Goal: Task Accomplishment & Management: Manage account settings

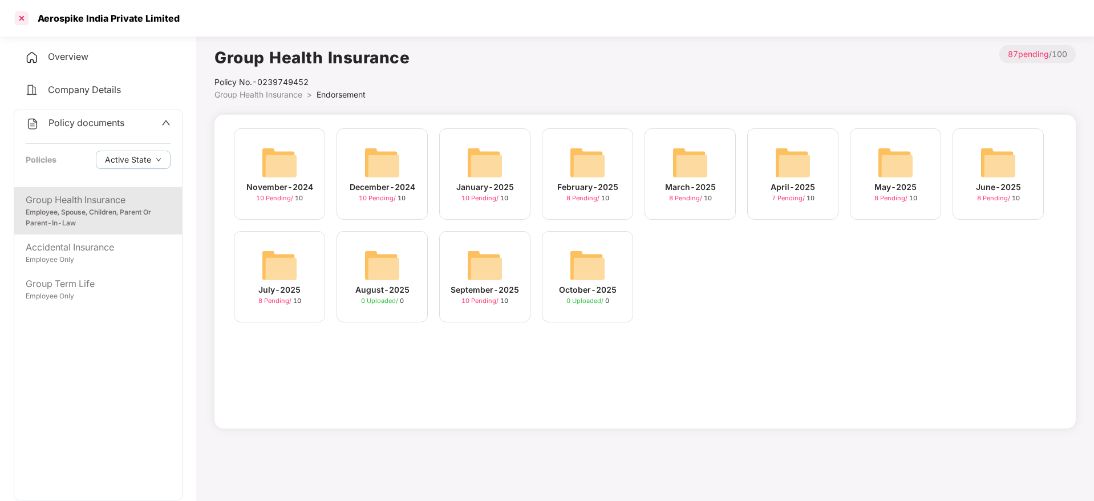
click at [26, 15] on div at bounding box center [22, 18] width 18 height 18
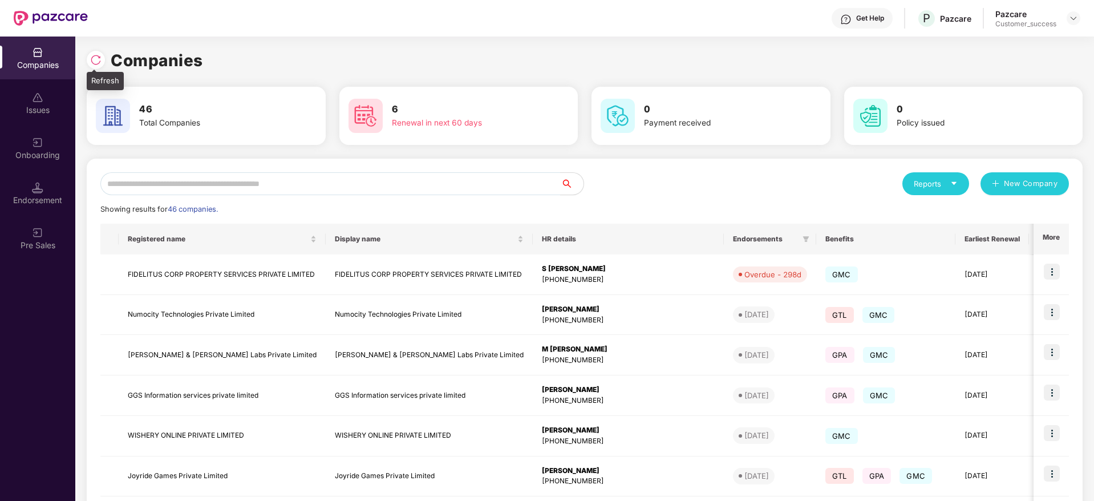
click at [95, 58] on img at bounding box center [95, 59] width 11 height 11
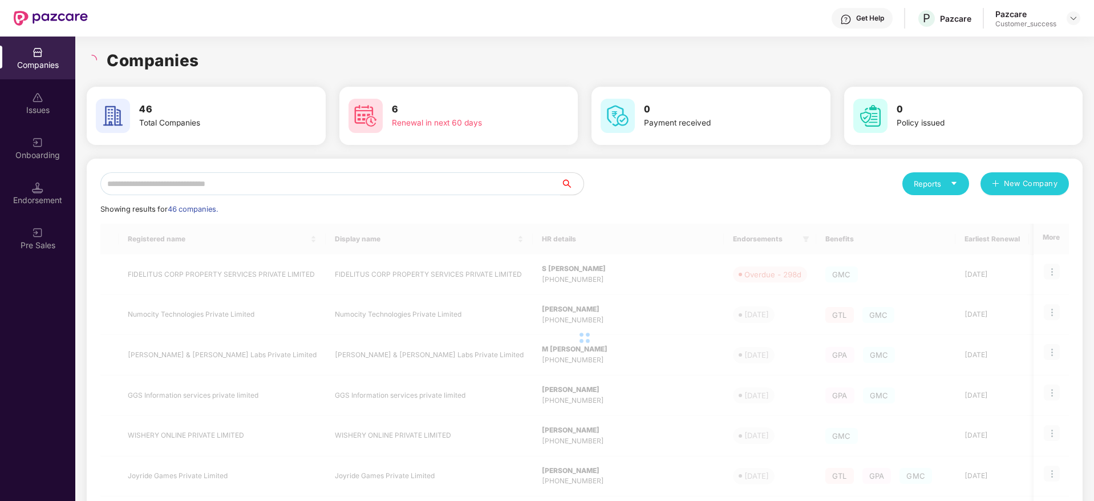
click at [215, 60] on div "Companies" at bounding box center [585, 60] width 996 height 25
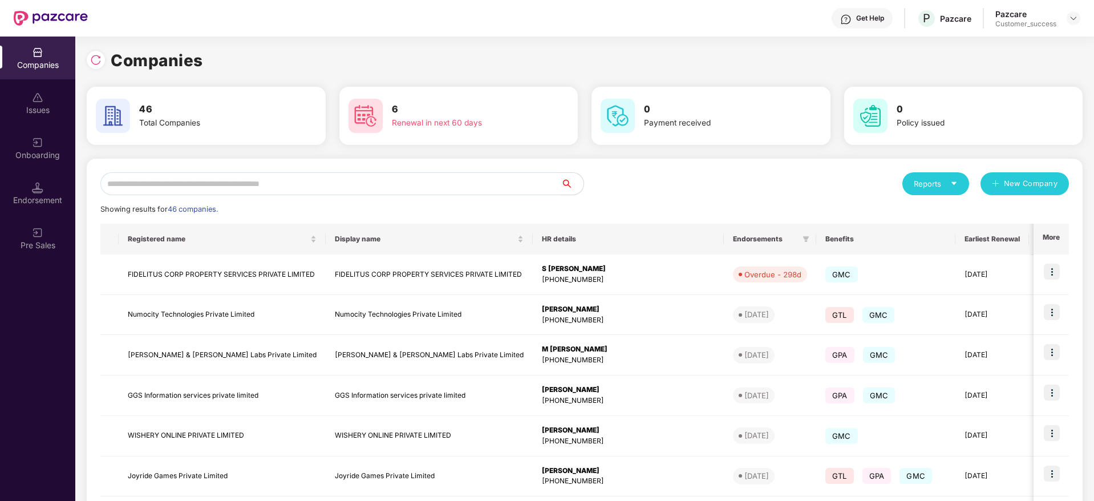
click at [264, 188] on input "text" at bounding box center [330, 183] width 460 height 23
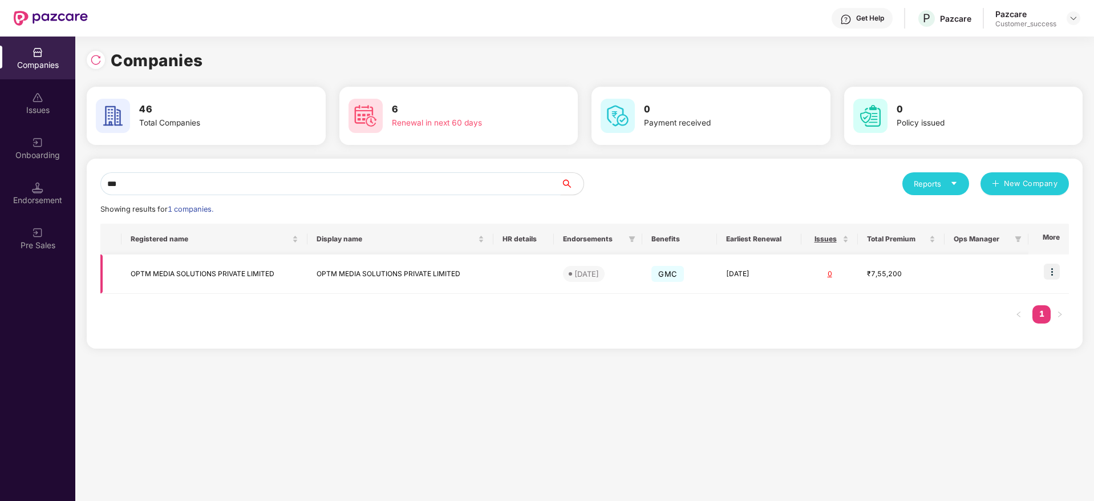
type input "***"
click at [1055, 273] on img at bounding box center [1052, 272] width 16 height 16
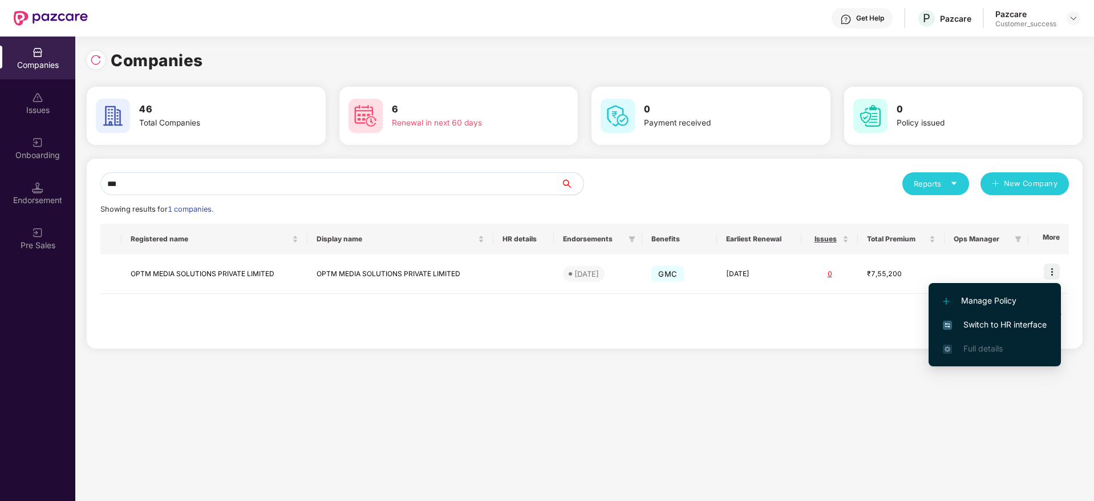
click at [1036, 321] on span "Switch to HR interface" at bounding box center [995, 324] width 104 height 13
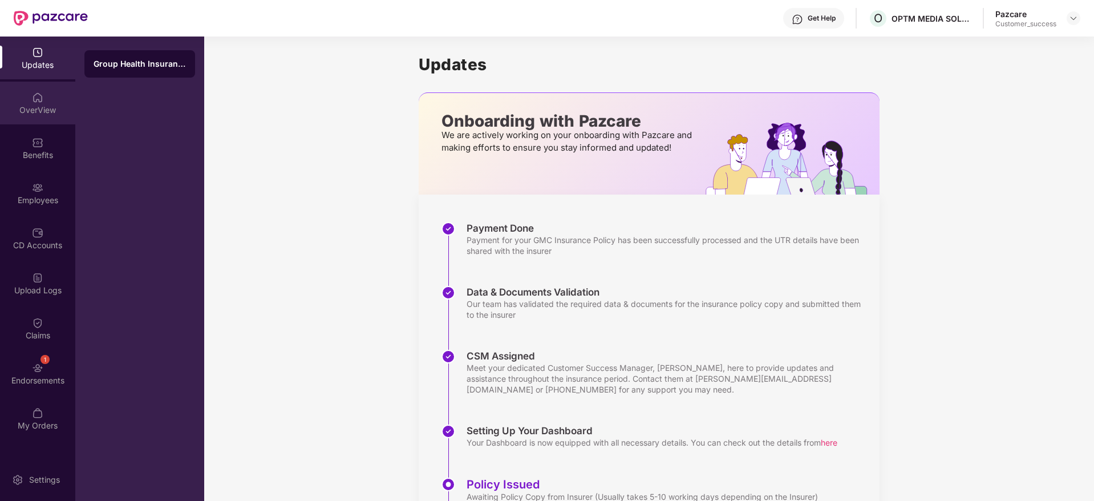
click at [32, 101] on img at bounding box center [37, 97] width 11 height 11
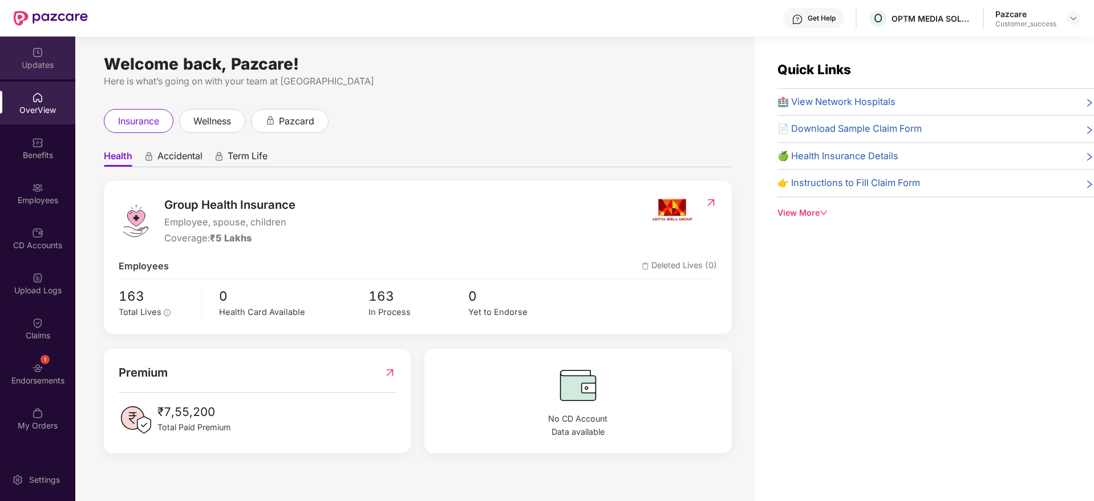
click at [50, 59] on div "Updates" at bounding box center [37, 64] width 75 height 11
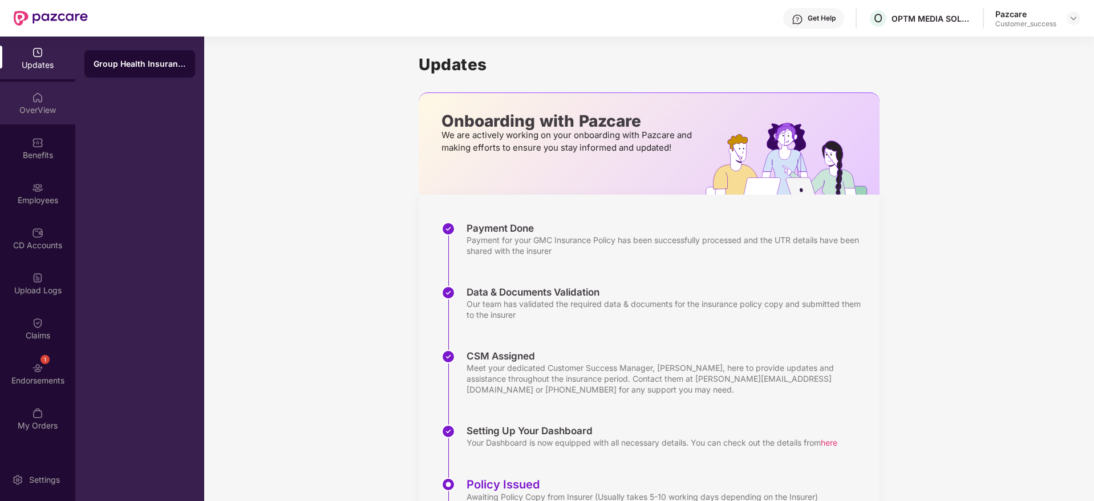
click at [46, 106] on div "OverView" at bounding box center [37, 109] width 75 height 11
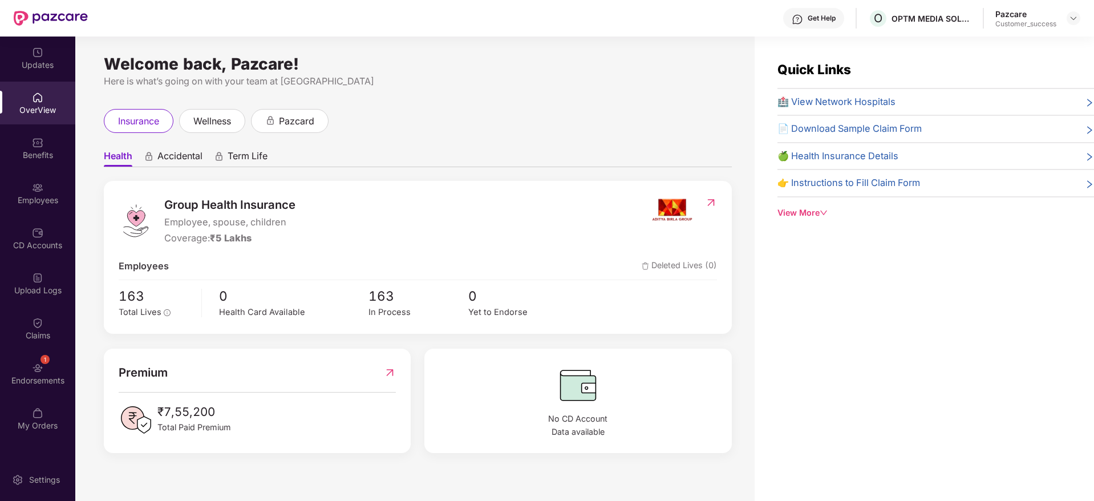
click at [623, 140] on div "Health Accidental Term Life Group Health Insurance Employee, spouse, children C…" at bounding box center [418, 293] width 628 height 320
click at [26, 63] on div "Updates" at bounding box center [37, 64] width 75 height 11
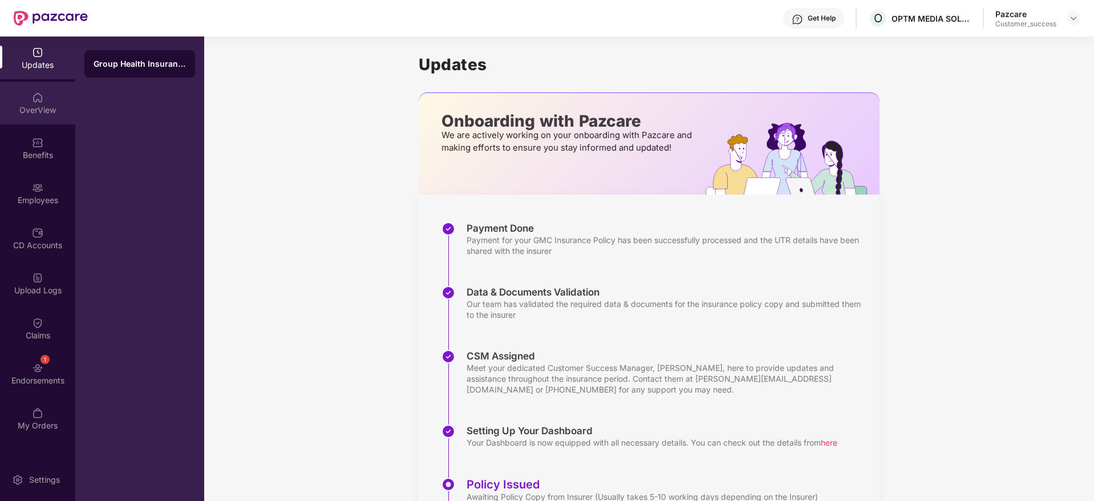
click at [42, 102] on img at bounding box center [37, 97] width 11 height 11
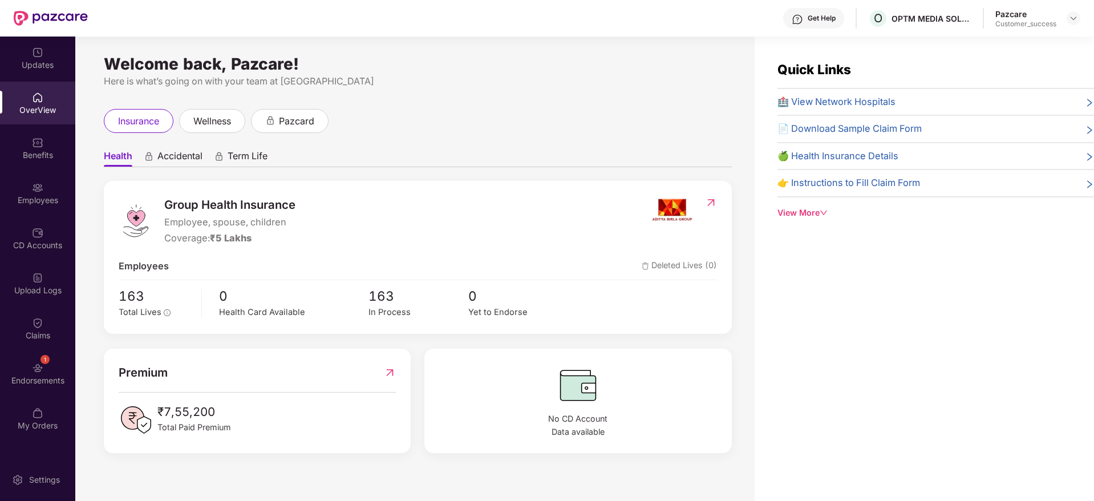
click at [807, 217] on div "View More" at bounding box center [935, 212] width 317 height 13
click at [801, 292] on div "View Less" at bounding box center [935, 294] width 317 height 13
click at [812, 23] on div "Get Help" at bounding box center [813, 18] width 61 height 21
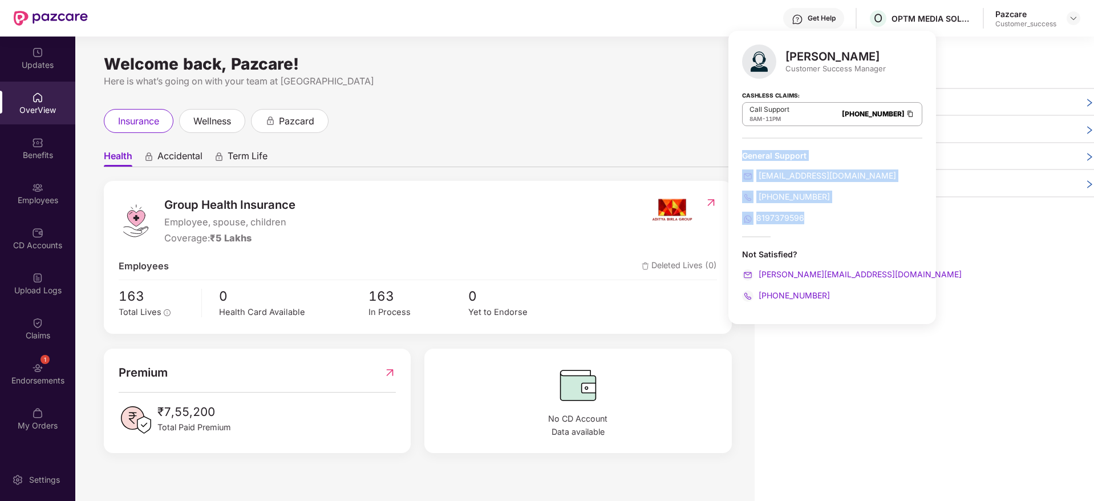
drag, startPoint x: 831, startPoint y: 232, endPoint x: 739, endPoint y: 159, distance: 117.3
click at [739, 159] on div "Jayaram M Customer Success Manager Cashless Claims: Call Support 8AM - 11PM 080…" at bounding box center [832, 177] width 208 height 293
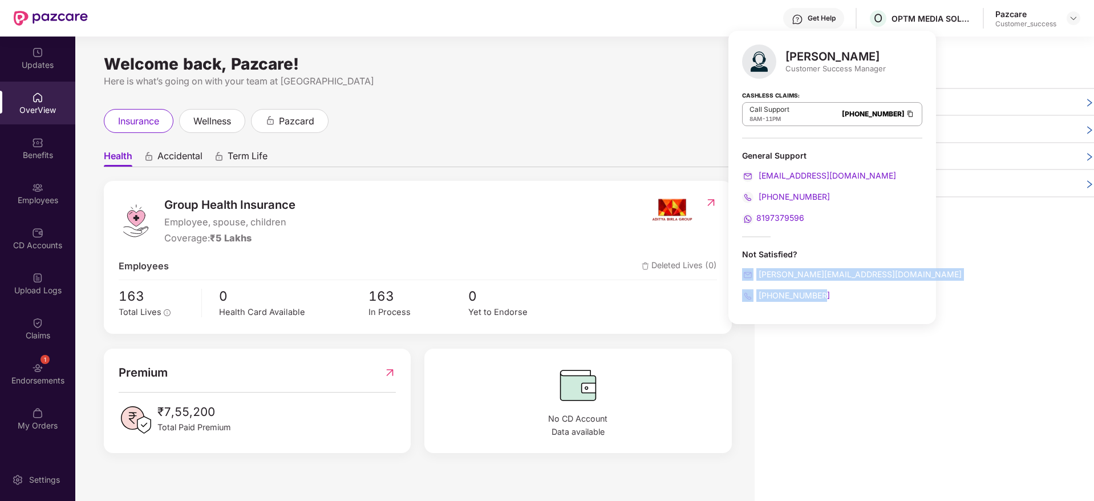
drag, startPoint x: 835, startPoint y: 302, endPoint x: 739, endPoint y: 265, distance: 102.2
click at [739, 265] on div "Jayaram M Customer Success Manager Cashless Claims: Call Support 8AM - 11PM 080…" at bounding box center [832, 177] width 208 height 293
click at [848, 241] on div "Jayaram M Customer Success Manager Cashless Claims: Call Support 8AM - 11PM 080…" at bounding box center [832, 177] width 208 height 293
click at [649, 94] on div "Welcome back, Pazcare! Here is what’s going on with your team at Pazcare insura…" at bounding box center [414, 276] width 679 height 478
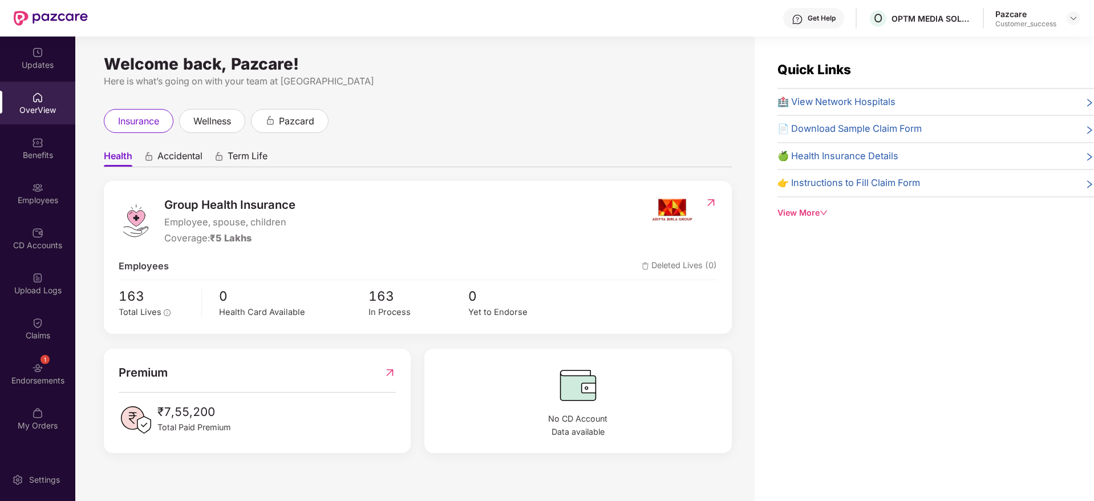
click at [180, 165] on span "Accidental" at bounding box center [179, 158] width 45 height 17
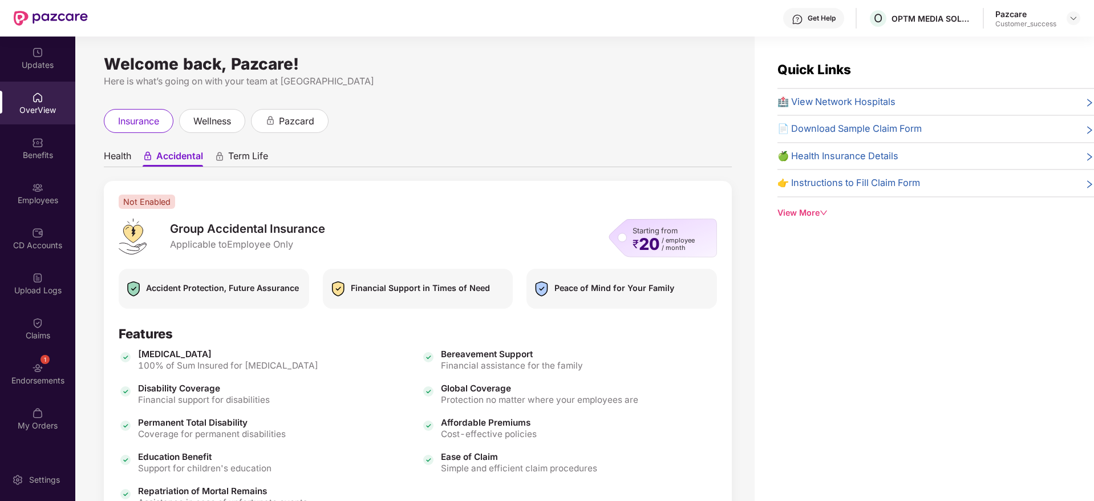
click at [240, 158] on span "Term Life" at bounding box center [248, 158] width 40 height 17
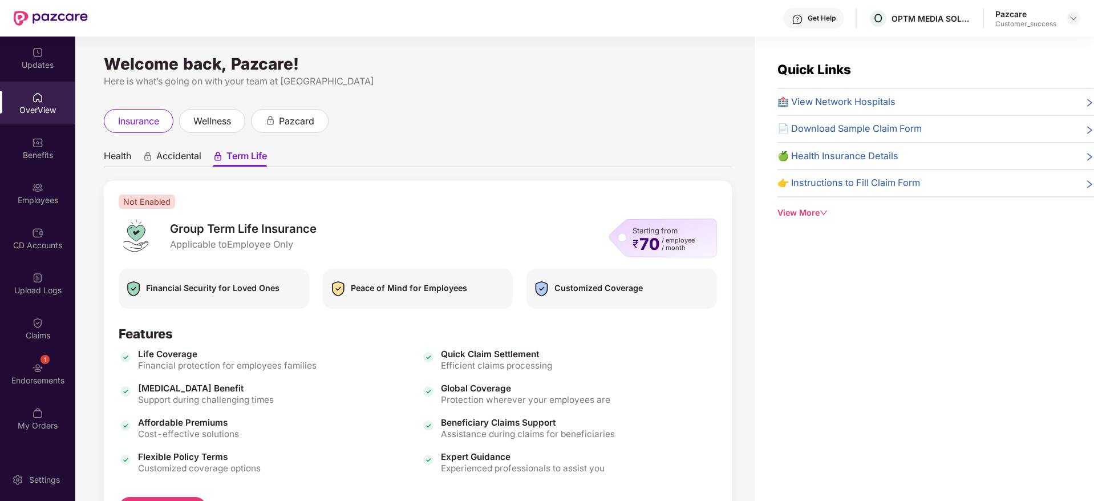
click at [120, 157] on span "Health" at bounding box center [117, 158] width 27 height 17
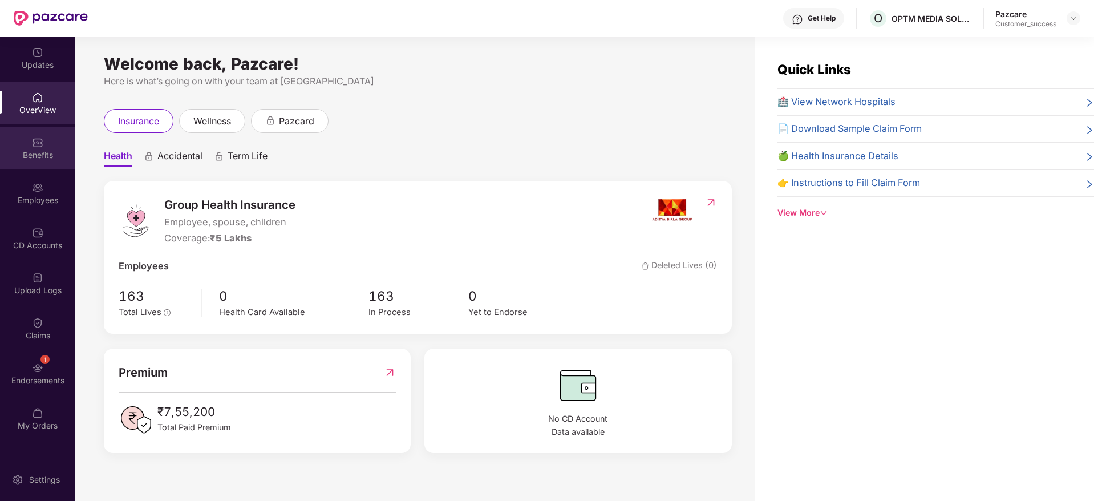
click at [39, 144] on img at bounding box center [37, 142] width 11 height 11
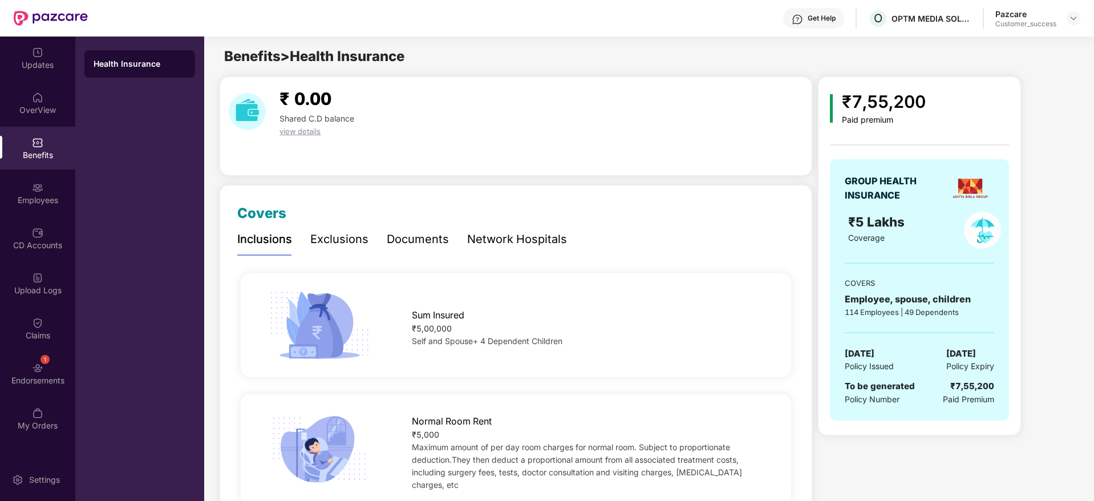
drag, startPoint x: 999, startPoint y: 185, endPoint x: 946, endPoint y: 191, distance: 52.9
click at [946, 191] on div "GROUP HEALTH INSURANCE ₹5 Lakhs Coverage COVERS Employee, spouse, children 114 …" at bounding box center [919, 289] width 179 height 261
click at [937, 203] on div "GROUP HEALTH INSURANCE ₹5 Lakhs Coverage COVERS Employee, spouse, children 114 …" at bounding box center [919, 289] width 179 height 261
drag, startPoint x: 916, startPoint y: 221, endPoint x: 840, endPoint y: 224, distance: 75.9
click at [840, 224] on div "₹5 Lakhs Coverage" at bounding box center [919, 230] width 163 height 37
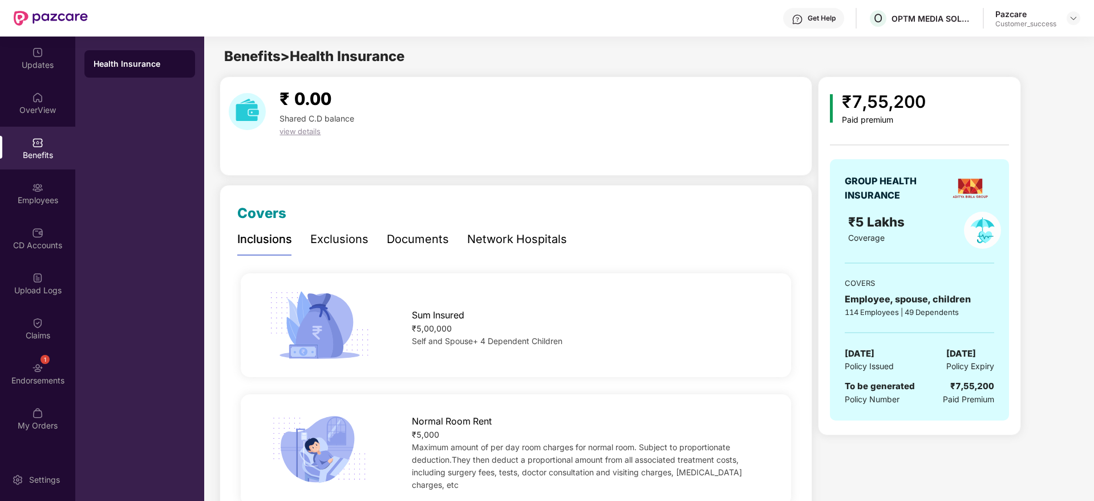
click at [948, 249] on div "GROUP HEALTH INSURANCE ₹5 Lakhs Coverage COVERS Employee, spouse, children 114 …" at bounding box center [919, 289] width 179 height 261
drag, startPoint x: 844, startPoint y: 299, endPoint x: 974, endPoint y: 298, distance: 129.5
click at [974, 298] on div "GROUP HEALTH INSURANCE ₹5 Lakhs Coverage COVERS Employee, spouse, children 114 …" at bounding box center [919, 289] width 179 height 261
click at [992, 305] on div "Employee, spouse, children" at bounding box center [919, 299] width 149 height 14
drag, startPoint x: 846, startPoint y: 357, endPoint x: 1001, endPoint y: 358, distance: 154.6
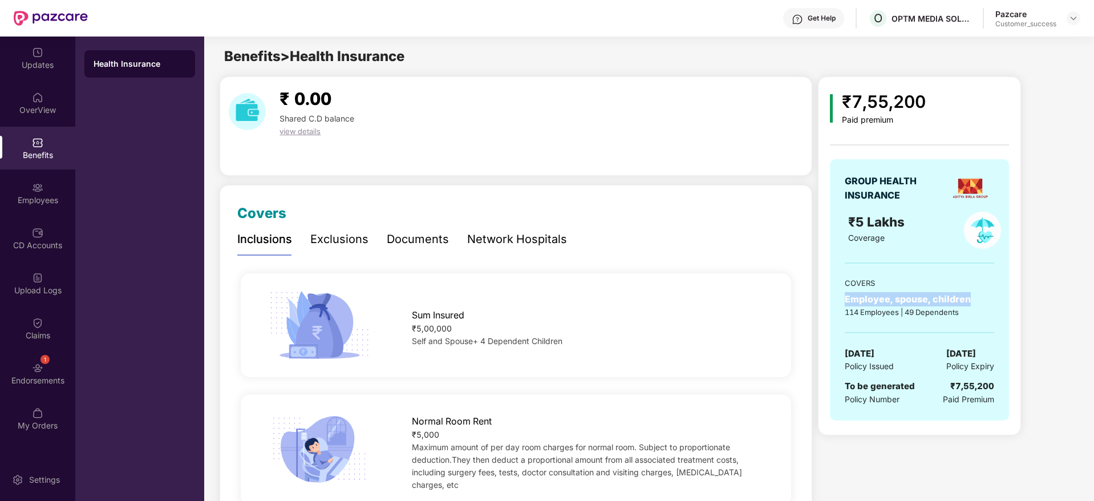
click at [1001, 358] on div "GROUP HEALTH INSURANCE ₹5 Lakhs Coverage COVERS Employee, spouse, children 114 …" at bounding box center [919, 289] width 179 height 261
click at [1005, 363] on div "GROUP HEALTH INSURANCE ₹5 Lakhs Coverage COVERS Employee, spouse, children 114 …" at bounding box center [919, 289] width 179 height 261
drag, startPoint x: 998, startPoint y: 382, endPoint x: 944, endPoint y: 386, distance: 53.8
click at [944, 386] on div "GROUP HEALTH INSURANCE ₹5 Lakhs Coverage COVERS Employee, spouse, children 114 …" at bounding box center [919, 289] width 179 height 261
click at [905, 350] on div "26 Sept 2025 Policy Issued 25 Sept 2026 Policy Expiry" at bounding box center [919, 360] width 149 height 26
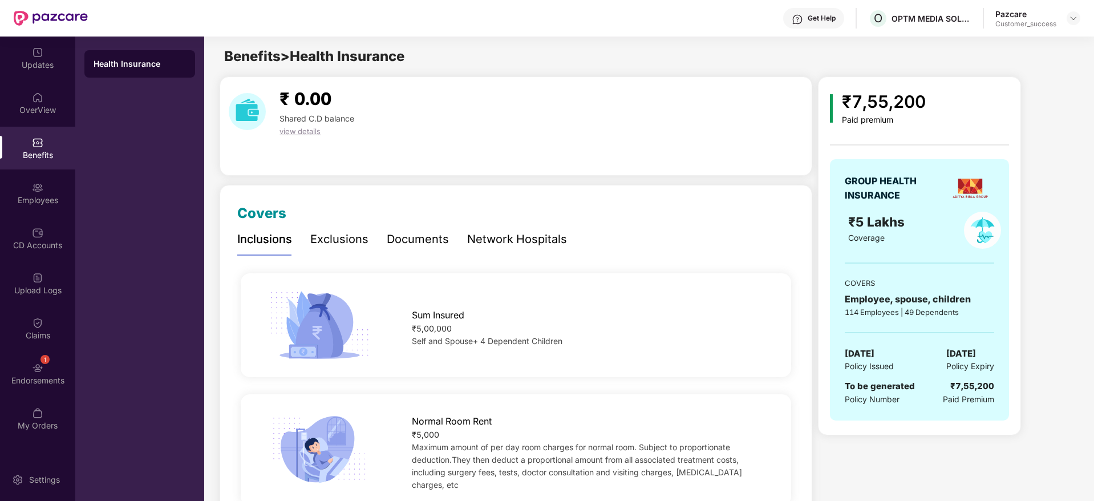
click at [354, 237] on div "Exclusions" at bounding box center [339, 239] width 58 height 18
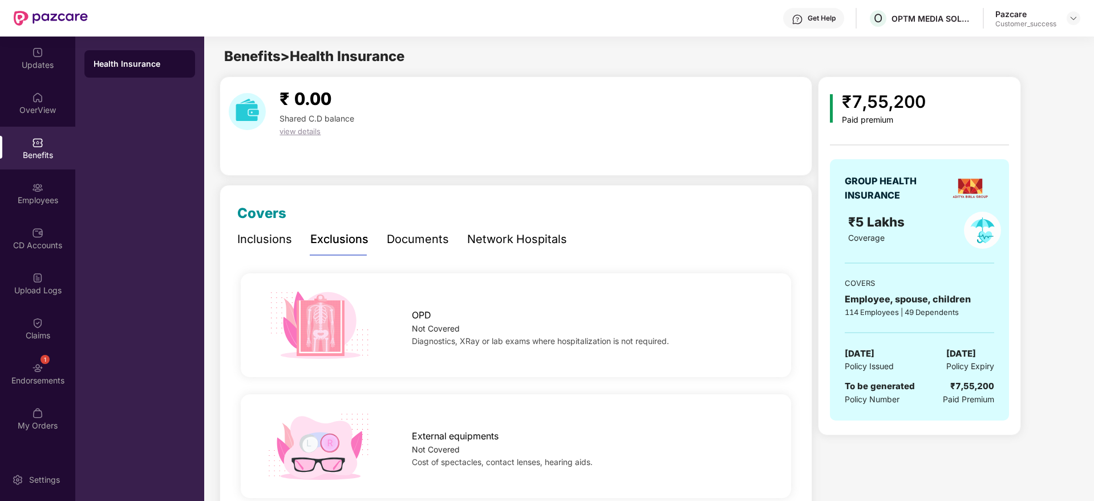
click at [420, 244] on div "Documents" at bounding box center [418, 239] width 62 height 18
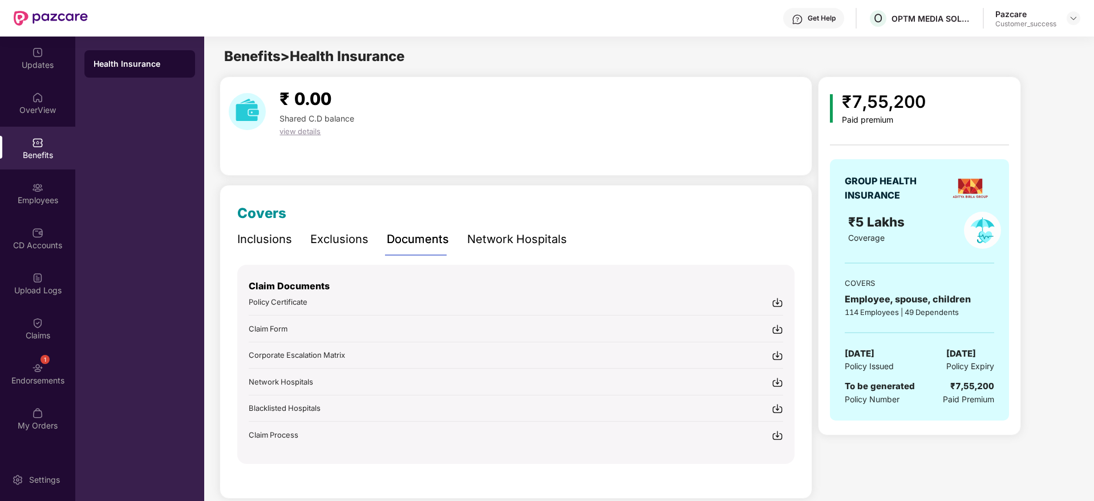
scroll to position [16, 0]
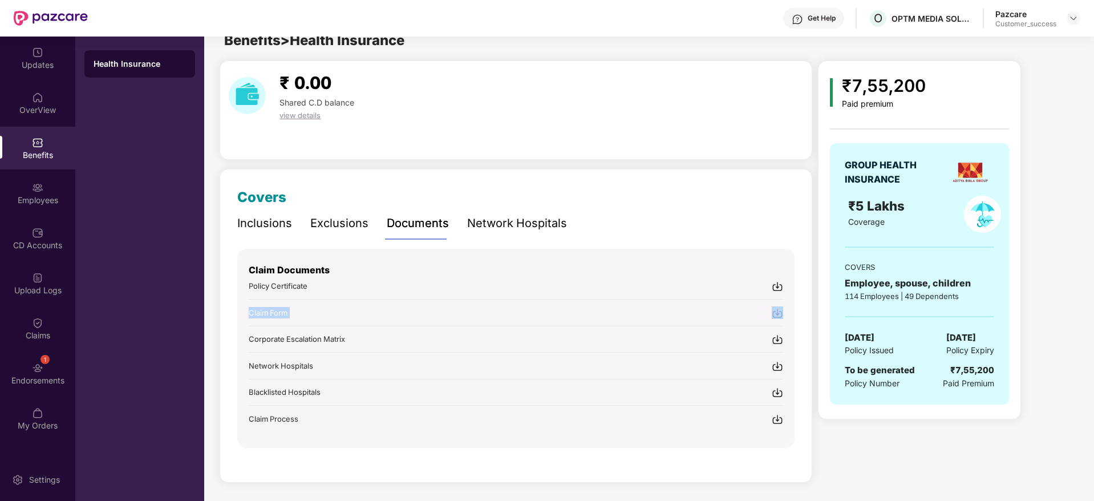
drag, startPoint x: 241, startPoint y: 320, endPoint x: 302, endPoint y: 326, distance: 61.4
click at [302, 326] on div "Claim Documents Policy Certificate Claim Form Corporate Escalation Matrix Netwo…" at bounding box center [515, 348] width 557 height 199
drag, startPoint x: 245, startPoint y: 347, endPoint x: 355, endPoint y: 345, distance: 110.1
click at [355, 345] on div "Claim Documents Policy Certificate Claim Form Corporate Escalation Matrix Netwo…" at bounding box center [515, 348] width 557 height 199
click at [407, 468] on div "Covers Inclusions Exclusions Documents Network Hospitals Sum Insured ₹5,00,000 …" at bounding box center [516, 326] width 593 height 314
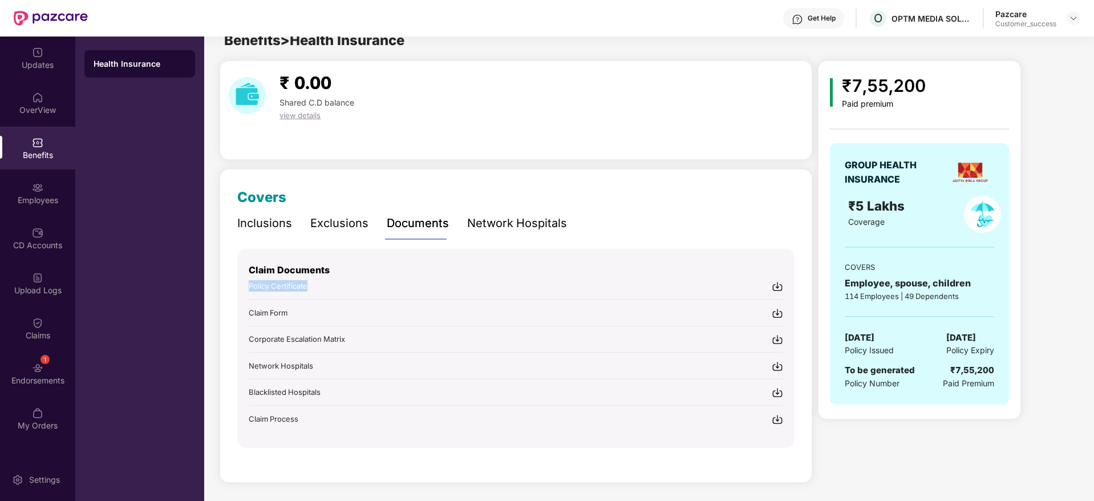
drag, startPoint x: 242, startPoint y: 287, endPoint x: 322, endPoint y: 289, distance: 79.9
click at [322, 289] on div "Claim Documents Policy Certificate Claim Form Corporate Escalation Matrix Netwo…" at bounding box center [515, 348] width 557 height 199
drag, startPoint x: 242, startPoint y: 309, endPoint x: 258, endPoint y: 469, distance: 160.5
click at [258, 469] on div "Covers Inclusions Exclusions Documents Network Hospitals Sum Insured ₹5,00,000 …" at bounding box center [516, 326] width 593 height 314
click at [380, 437] on div "Claim Documents Policy Certificate Claim Form Corporate Escalation Matrix Netwo…" at bounding box center [515, 348] width 557 height 199
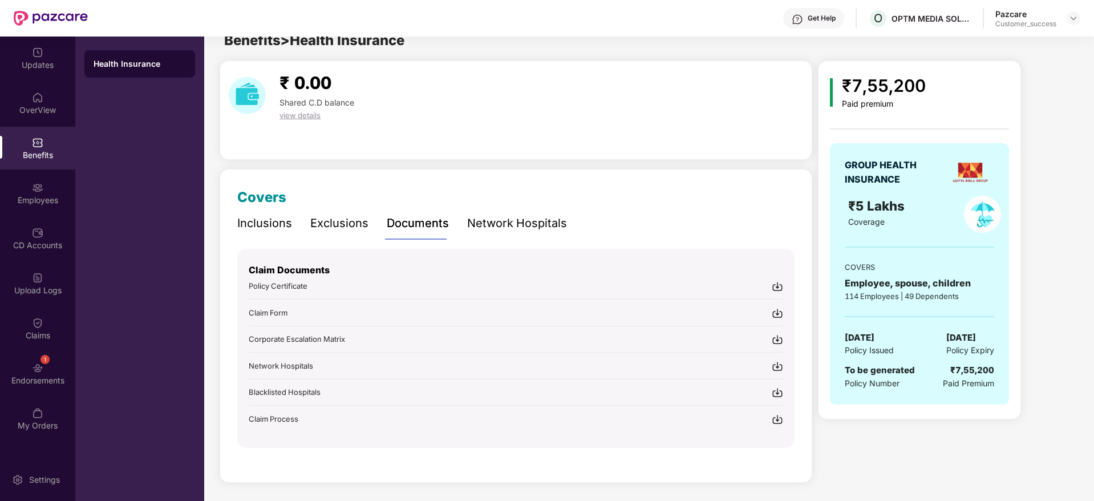
click at [516, 221] on div "Network Hospitals" at bounding box center [517, 223] width 100 height 18
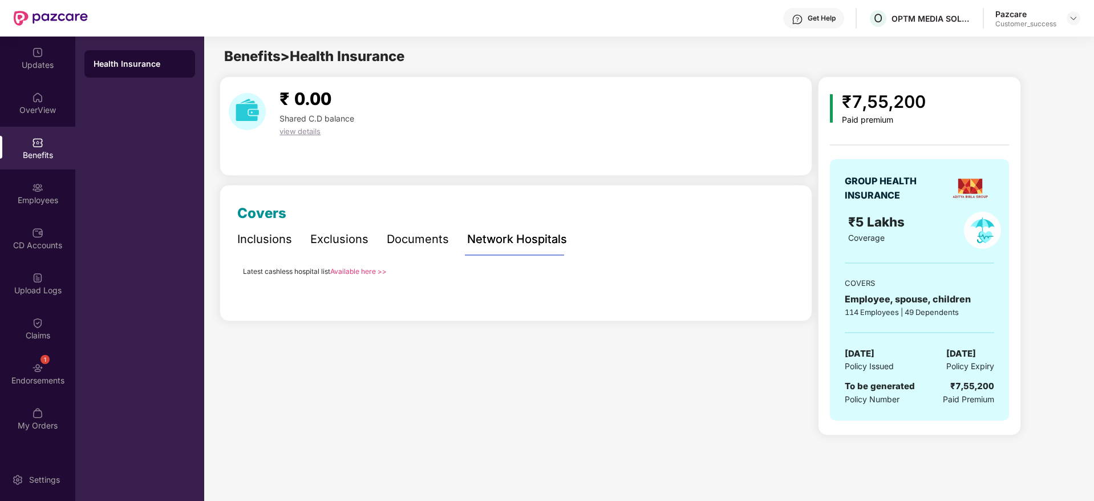
scroll to position [0, 0]
click at [357, 269] on link "Available here >>" at bounding box center [358, 272] width 56 height 9
click at [37, 195] on div "Employees" at bounding box center [37, 200] width 75 height 11
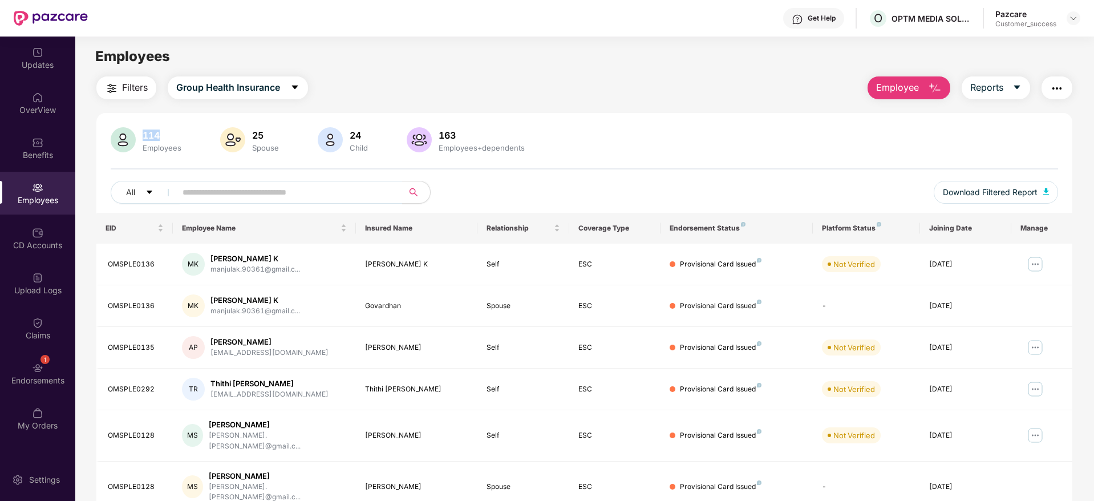
drag, startPoint x: 168, startPoint y: 135, endPoint x: 140, endPoint y: 131, distance: 27.7
click at [140, 131] on div "114" at bounding box center [161, 134] width 43 height 11
drag, startPoint x: 470, startPoint y: 132, endPoint x: 438, endPoint y: 135, distance: 32.6
click at [438, 135] on div "163" at bounding box center [481, 134] width 91 height 11
click at [561, 124] on div "114 Employees 25 Spouse 24 Child 163 Employees+dependents All Download Filtered…" at bounding box center [584, 426] width 976 height 626
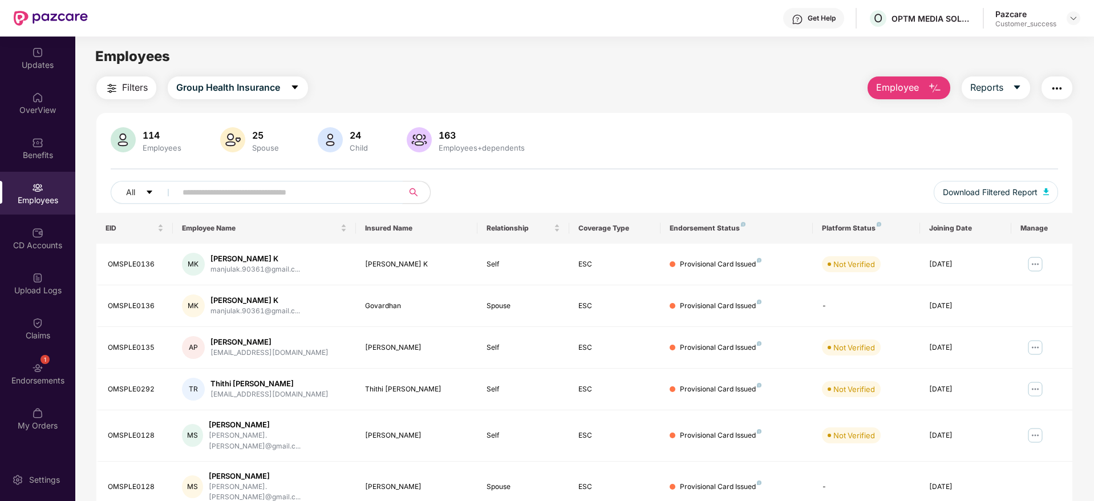
click at [342, 193] on input "text" at bounding box center [285, 192] width 205 height 17
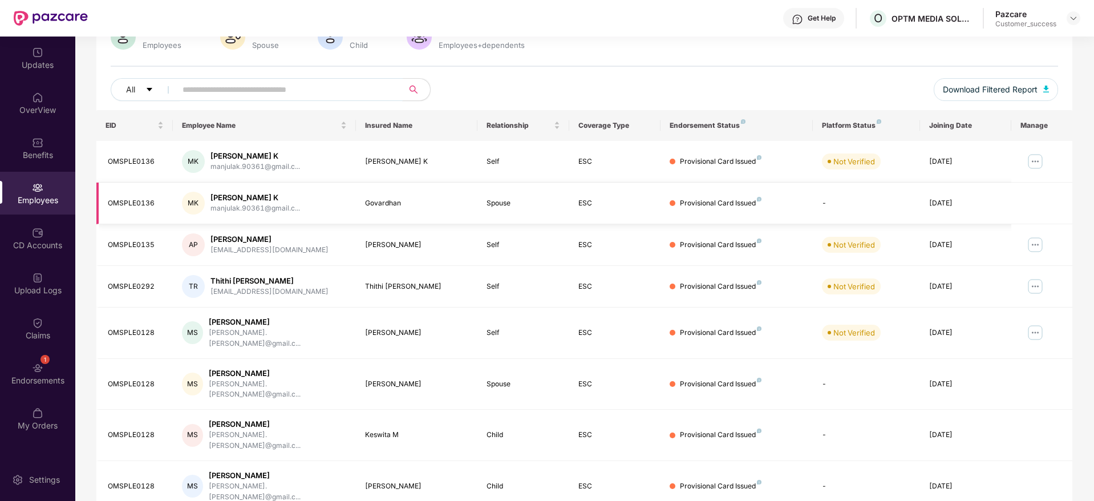
scroll to position [104, 0]
drag, startPoint x: 764, startPoint y: 165, endPoint x: 675, endPoint y: 163, distance: 89.0
click at [675, 163] on div "Provisional Card Issued" at bounding box center [737, 160] width 134 height 11
click at [775, 104] on div "All Download Filtered Report" at bounding box center [584, 93] width 947 height 32
drag, startPoint x: 762, startPoint y: 164, endPoint x: 677, endPoint y: 163, distance: 85.6
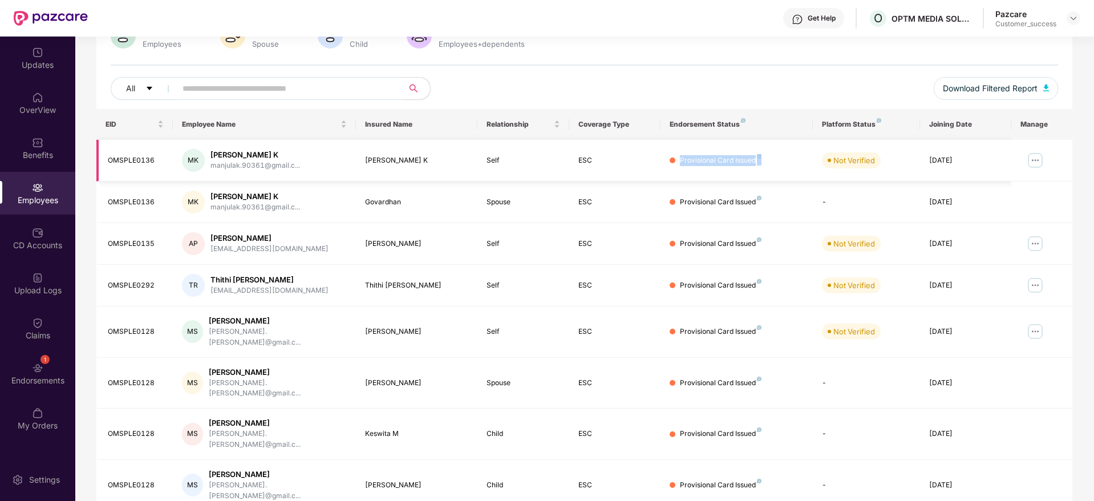
click at [677, 163] on div "Provisional Card Issued" at bounding box center [737, 160] width 134 height 11
click at [722, 160] on div "Provisional Card Issued" at bounding box center [721, 160] width 82 height 11
drag, startPoint x: 767, startPoint y: 157, endPoint x: 677, endPoint y: 159, distance: 90.7
click at [677, 159] on div "Provisional Card Issued" at bounding box center [737, 160] width 134 height 11
click at [707, 157] on div "Provisional Card Issued" at bounding box center [721, 160] width 82 height 11
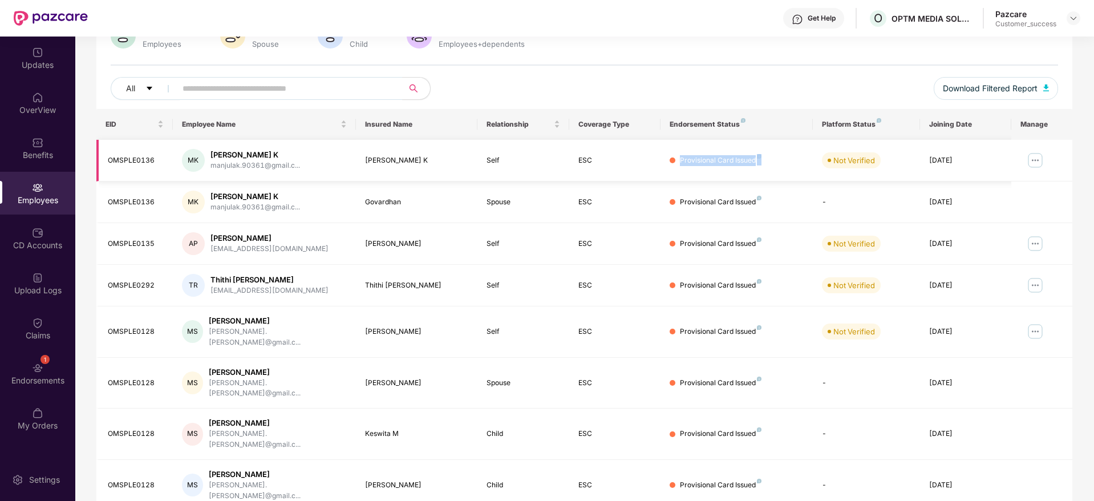
drag, startPoint x: 760, startPoint y: 164, endPoint x: 679, endPoint y: 165, distance: 81.0
click at [679, 165] on div "Provisional Card Issued" at bounding box center [737, 160] width 134 height 11
click at [720, 160] on div "Provisional Card Issued" at bounding box center [721, 160] width 82 height 11
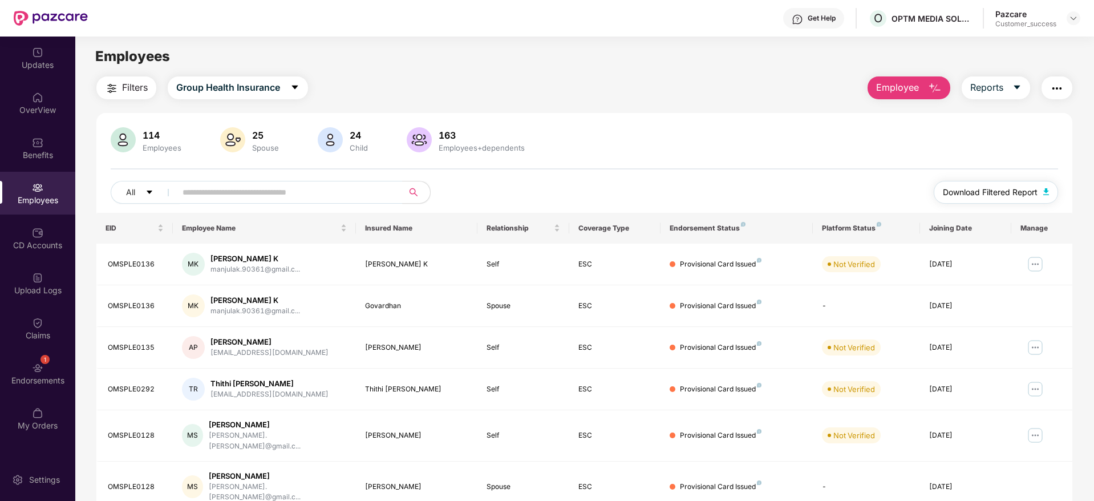
click at [1016, 195] on span "Download Filtered Report" at bounding box center [990, 192] width 95 height 13
click at [925, 88] on button "Employee" at bounding box center [909, 87] width 83 height 23
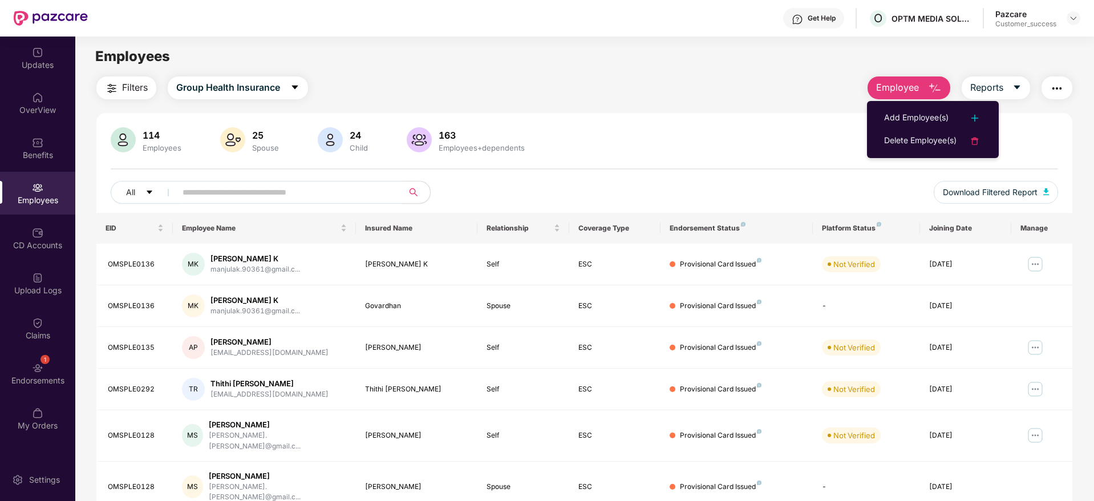
click at [794, 103] on div "Filters Group Health Insurance Employee Reports 114 Employees 25 Spouse 24 Chil…" at bounding box center [584, 407] width 976 height 663
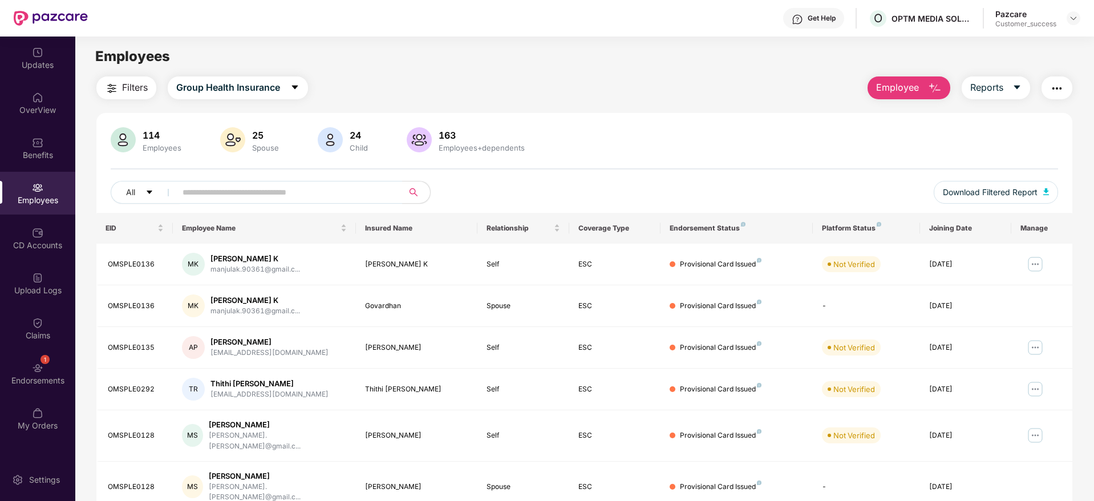
click at [920, 83] on button "Employee" at bounding box center [909, 87] width 83 height 23
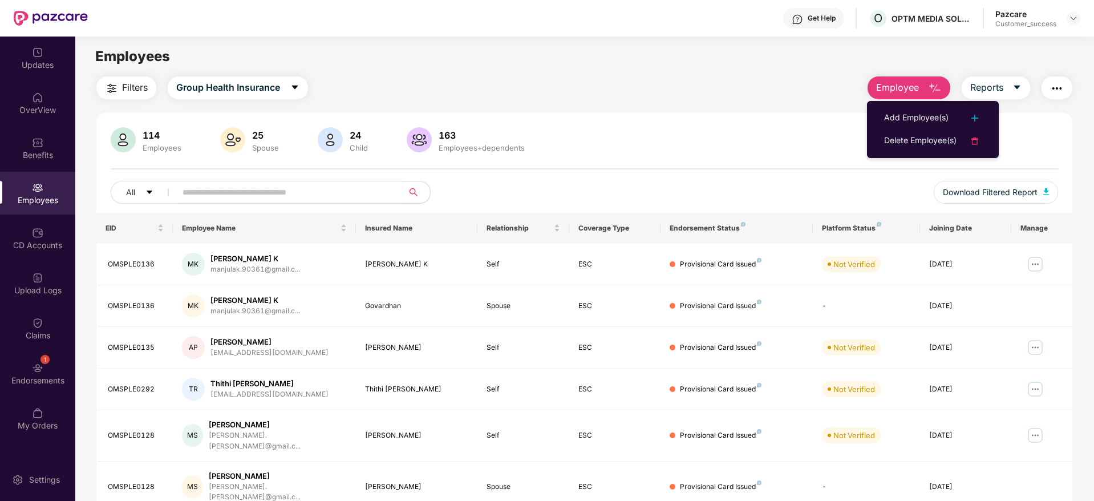
click at [767, 106] on div "Filters Group Health Insurance Employee Reports 114 Employees 25 Spouse 24 Chil…" at bounding box center [584, 407] width 976 height 663
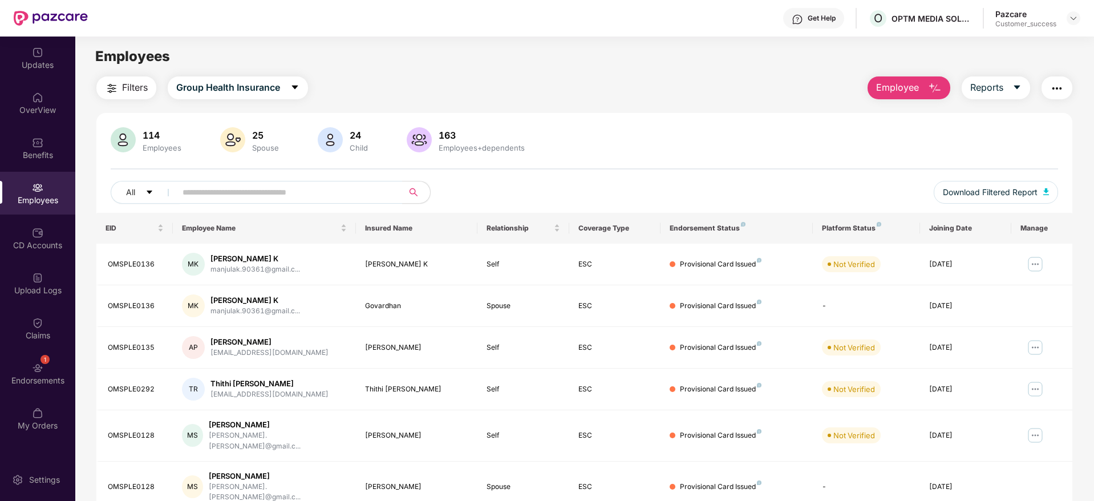
click at [906, 92] on span "Employee" at bounding box center [897, 87] width 43 height 14
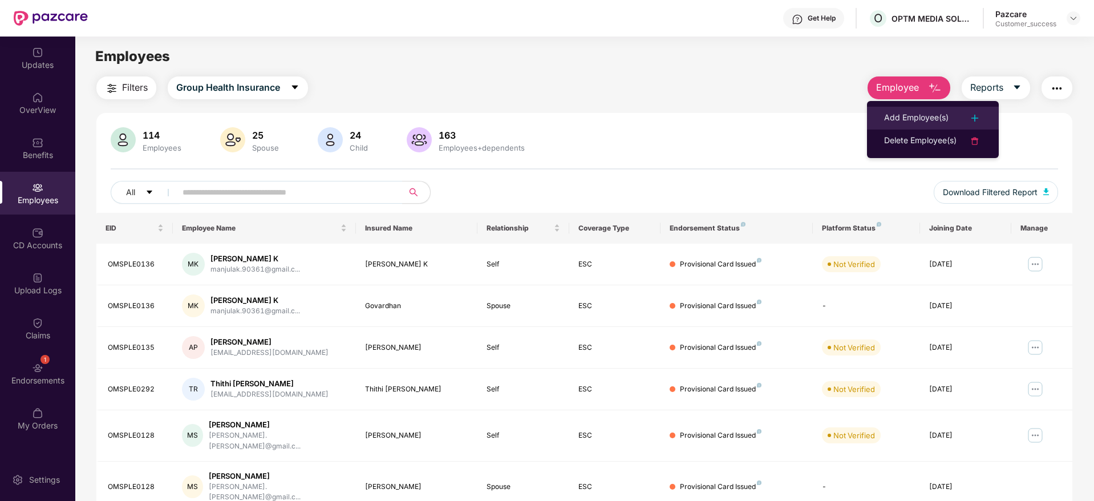
click at [927, 116] on div "Add Employee(s)" at bounding box center [916, 118] width 64 height 14
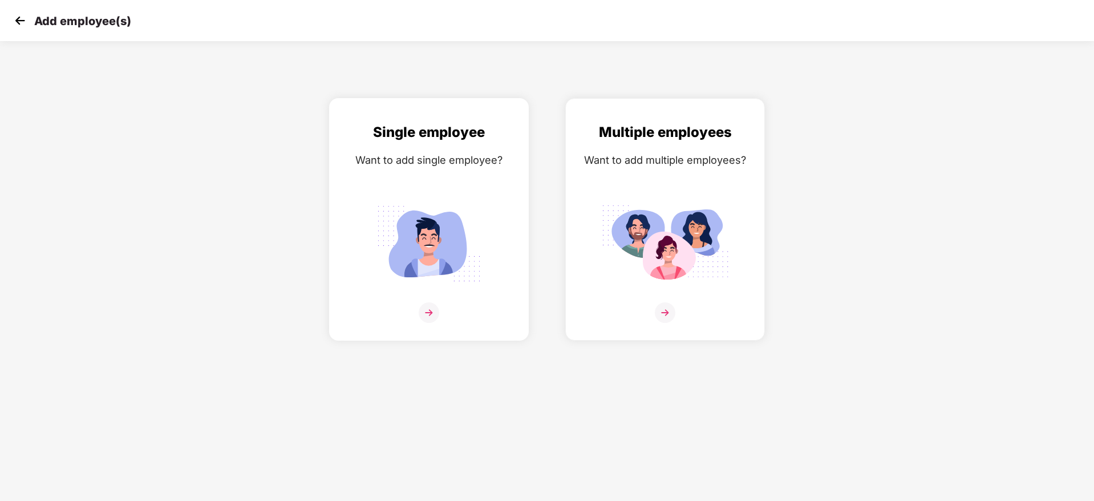
click at [430, 212] on img at bounding box center [429, 243] width 128 height 89
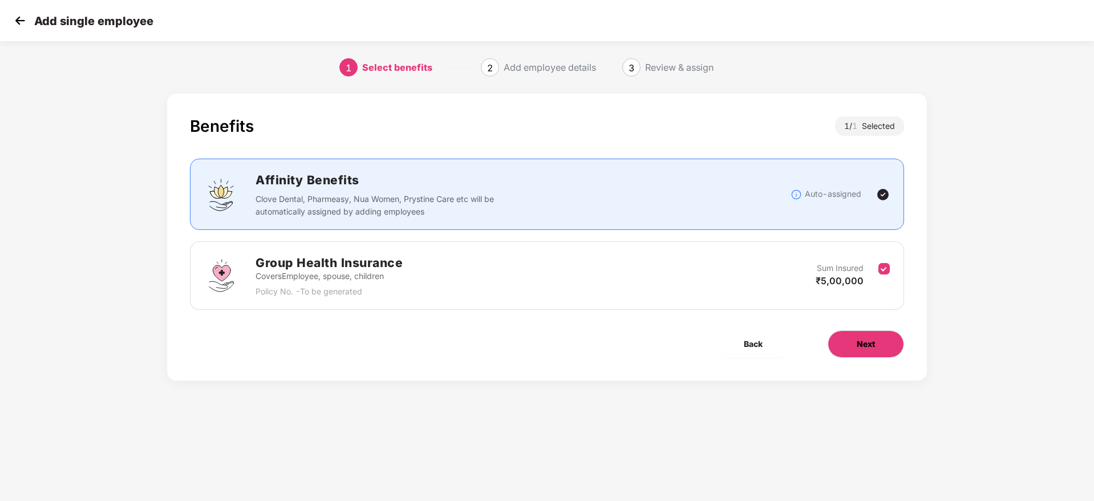
click at [856, 339] on button "Next" at bounding box center [866, 343] width 76 height 27
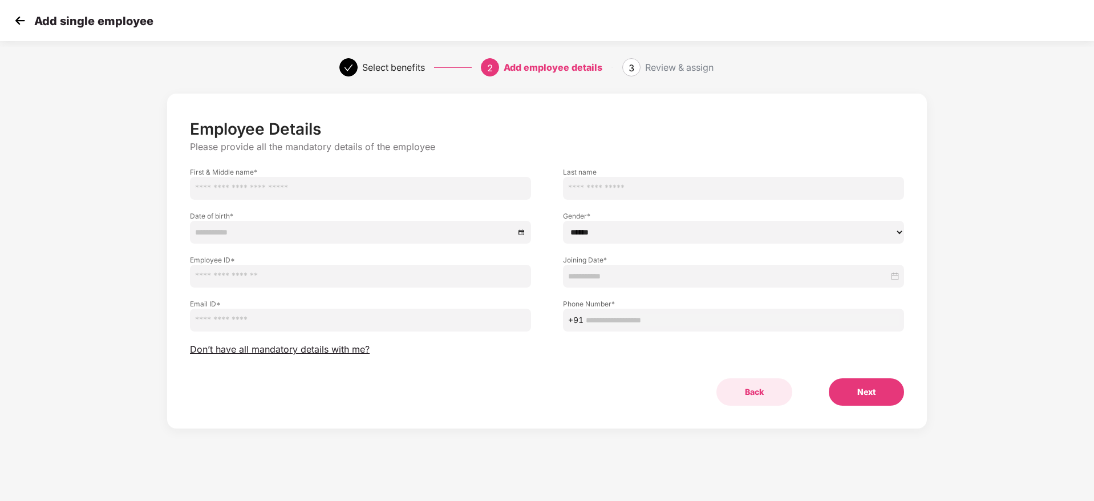
click at [741, 390] on button "Back" at bounding box center [754, 391] width 76 height 27
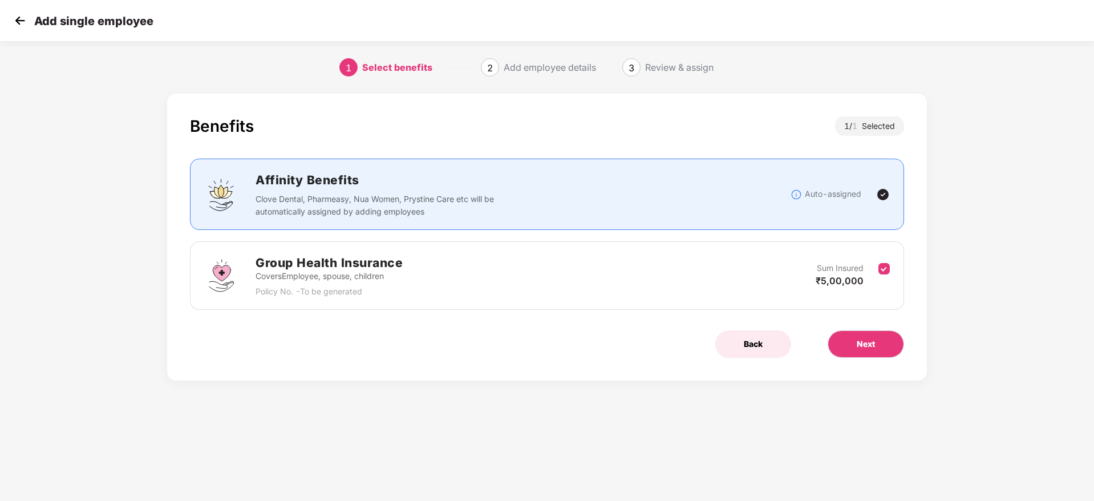
click at [761, 339] on span "Back" at bounding box center [753, 344] width 19 height 13
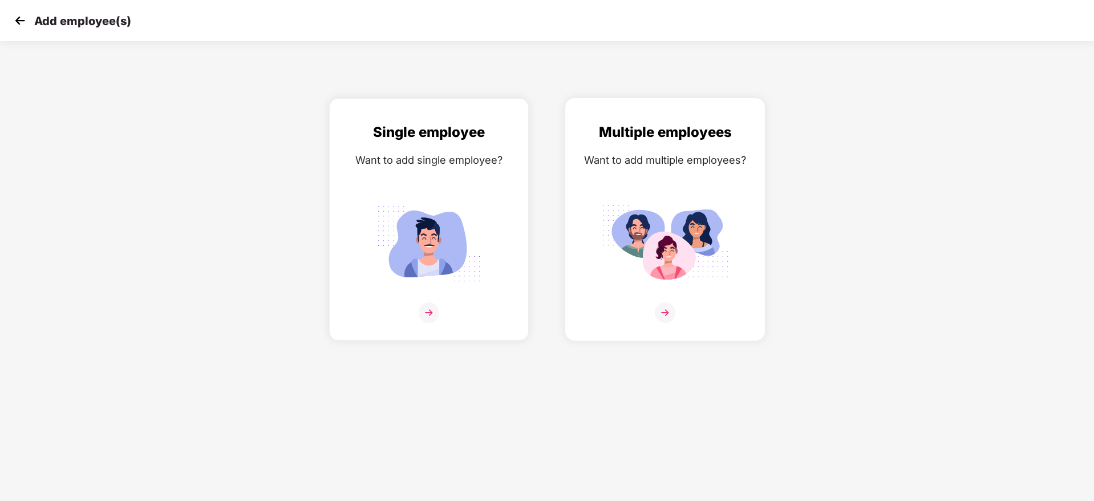
click at [671, 222] on img at bounding box center [665, 243] width 128 height 89
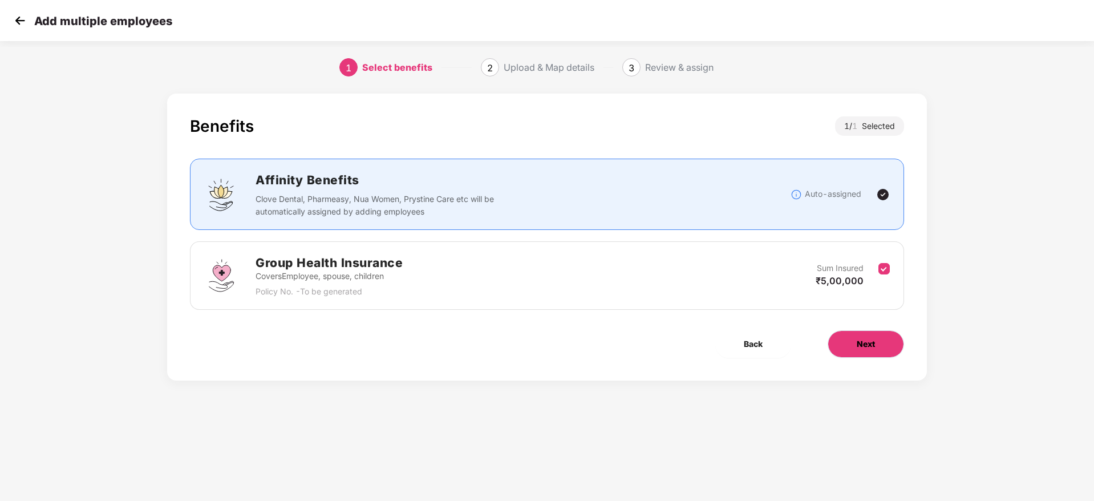
click at [869, 338] on span "Next" at bounding box center [866, 344] width 18 height 13
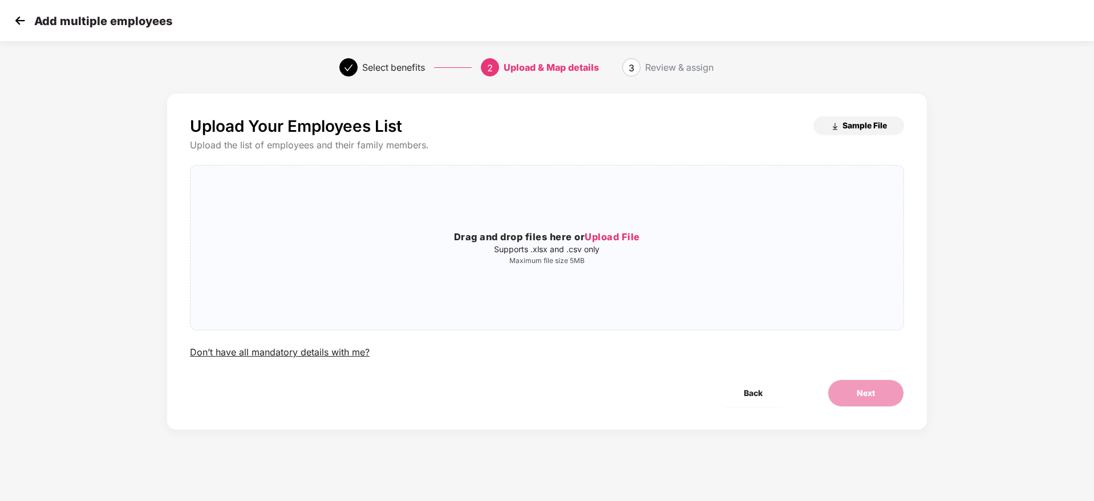
click at [859, 129] on span "Sample File" at bounding box center [865, 125] width 44 height 11
click at [748, 395] on span "Back" at bounding box center [753, 393] width 19 height 13
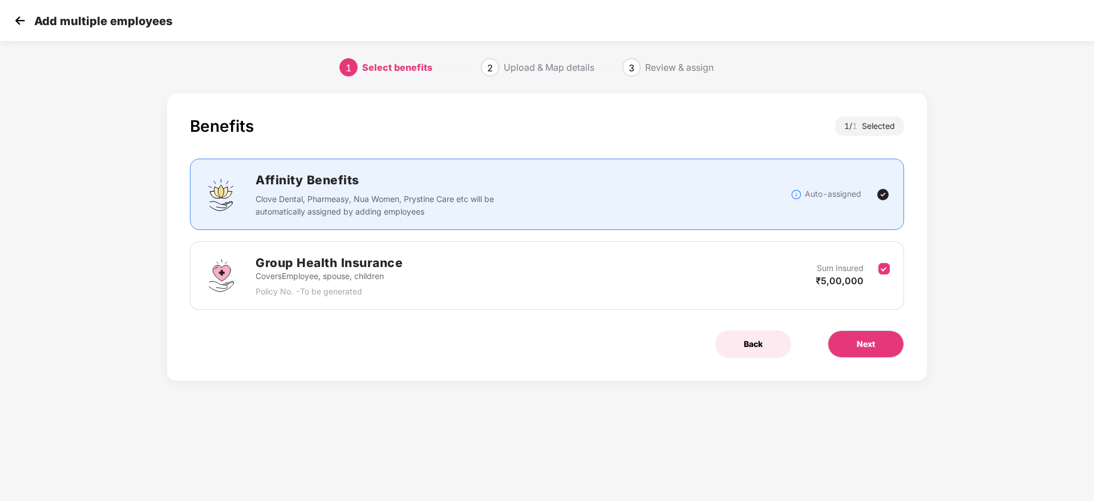
click at [750, 348] on span "Back" at bounding box center [753, 344] width 19 height 13
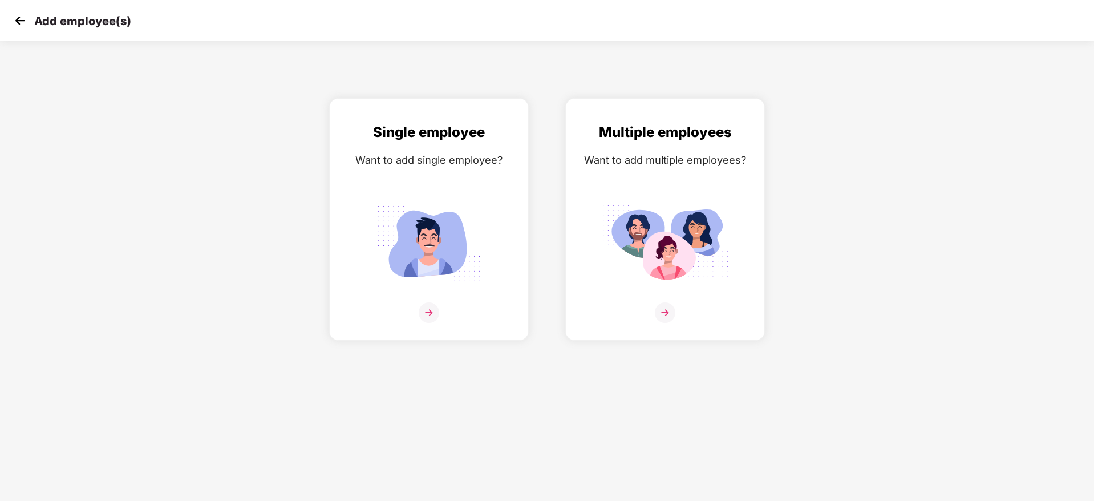
click at [20, 10] on div "Add employee(s)" at bounding box center [547, 20] width 1094 height 41
click at [19, 18] on img at bounding box center [19, 20] width 17 height 17
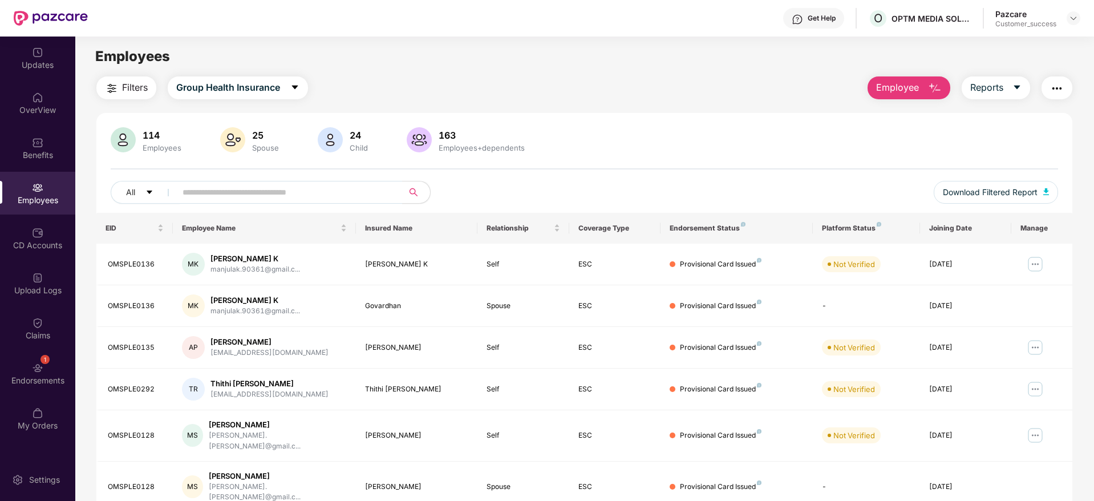
click at [904, 88] on span "Employee" at bounding box center [897, 87] width 43 height 14
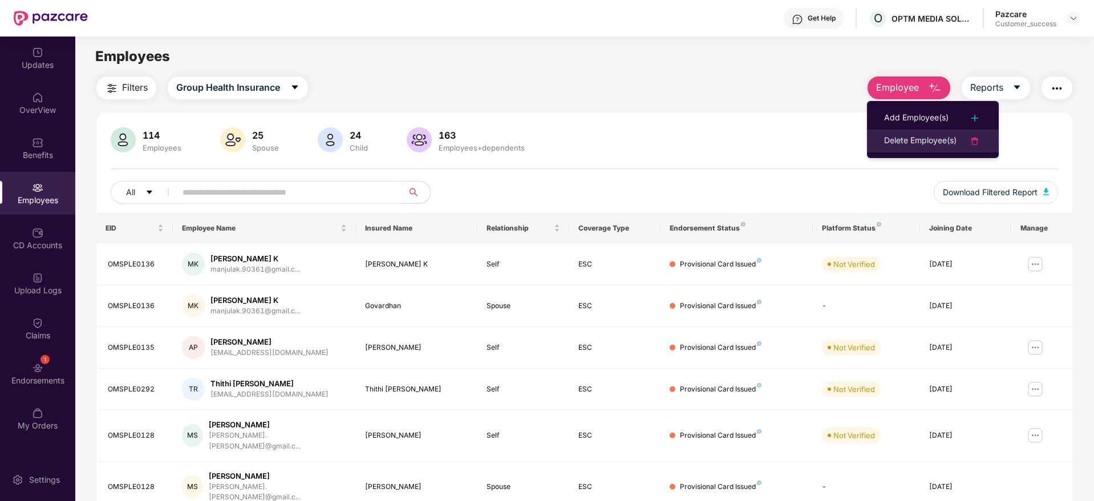
click at [909, 141] on div "Delete Employee(s)" at bounding box center [920, 141] width 72 height 14
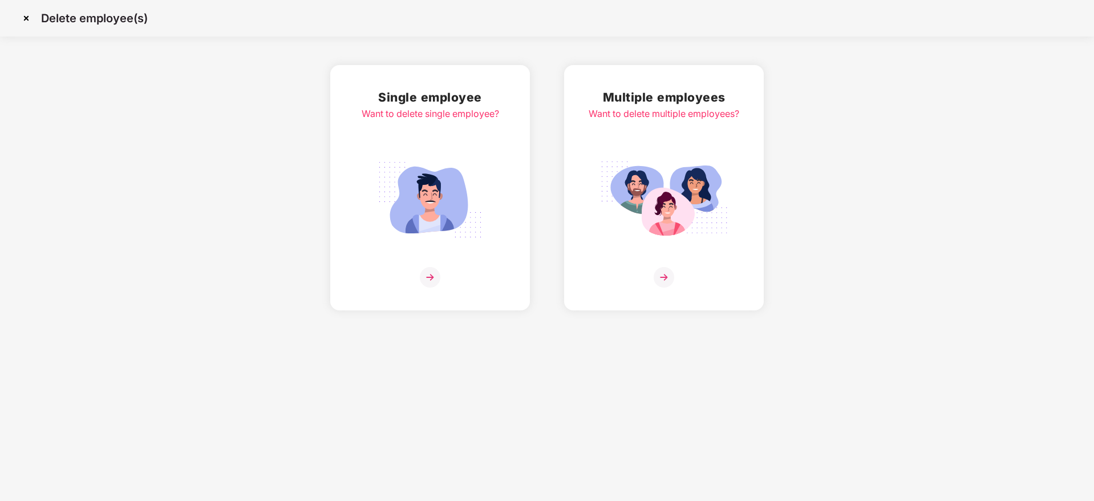
click at [447, 217] on img at bounding box center [430, 199] width 128 height 89
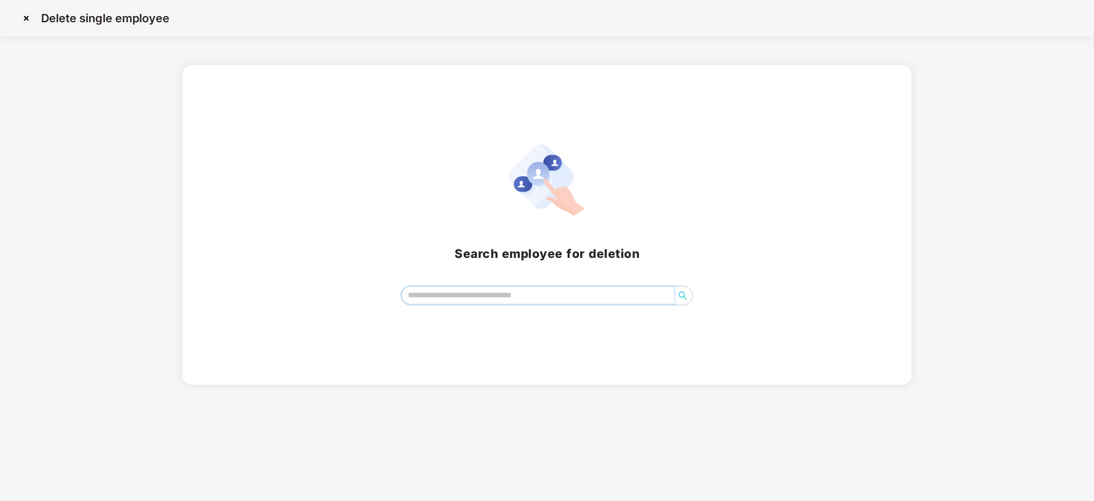
click at [558, 294] on input "search" at bounding box center [538, 294] width 273 height 17
click at [28, 14] on img at bounding box center [26, 18] width 18 height 18
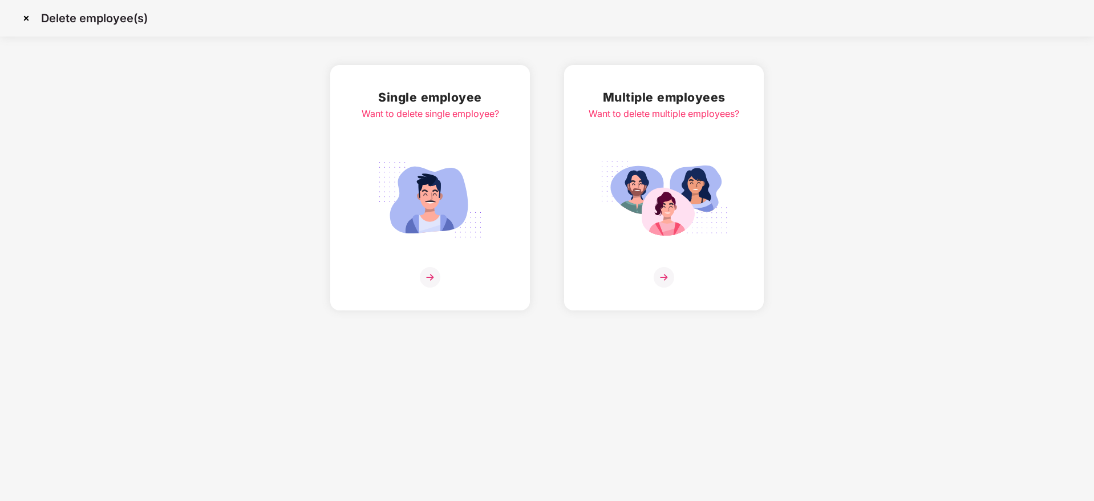
click at [665, 218] on img at bounding box center [664, 199] width 128 height 89
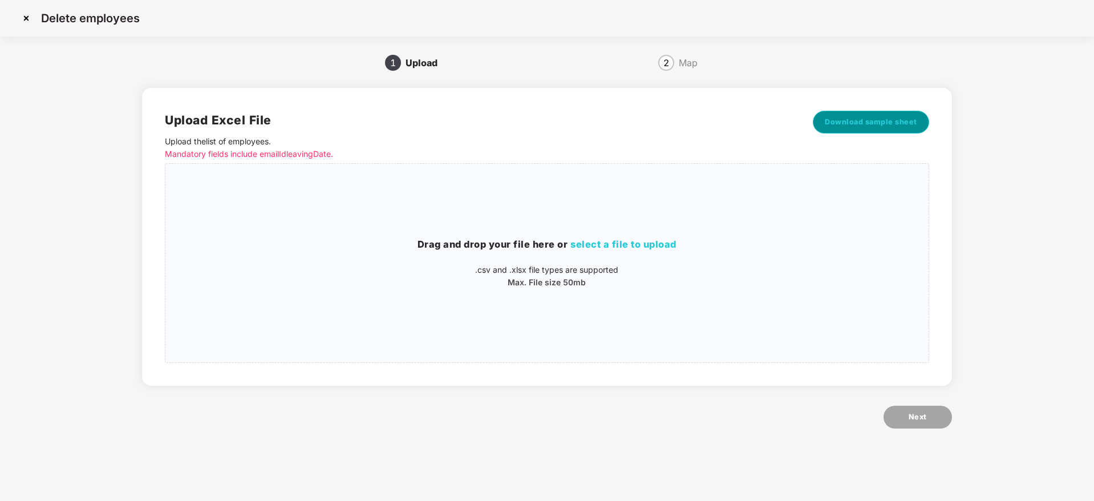
click at [872, 120] on span "Download sample sheet" at bounding box center [871, 121] width 92 height 11
click at [27, 14] on img at bounding box center [26, 18] width 18 height 18
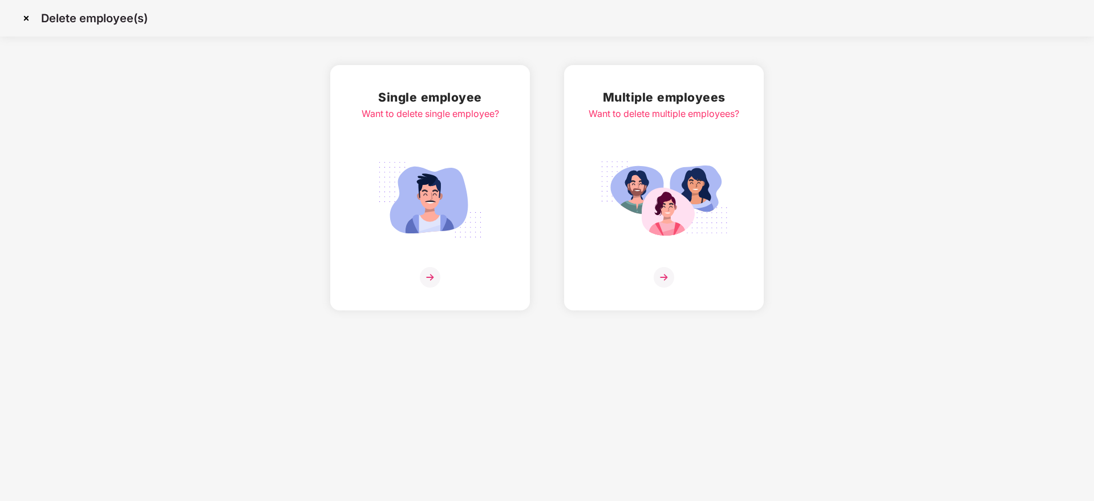
click at [25, 10] on img at bounding box center [26, 18] width 18 height 18
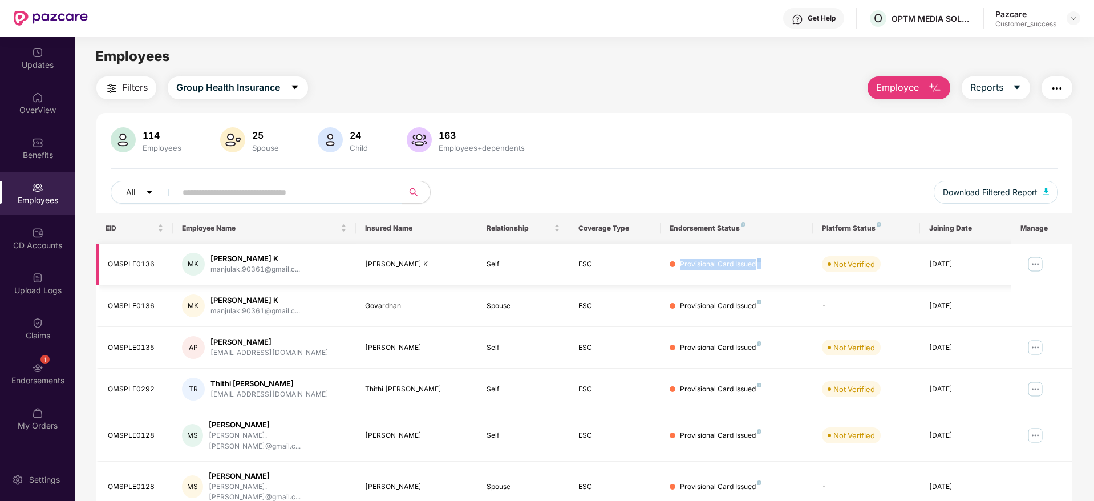
drag, startPoint x: 767, startPoint y: 264, endPoint x: 672, endPoint y: 266, distance: 94.7
click at [672, 266] on div "Provisional Card Issued" at bounding box center [737, 264] width 134 height 11
drag, startPoint x: 901, startPoint y: 260, endPoint x: 804, endPoint y: 268, distance: 97.3
click at [804, 268] on tr "OMSPLE0136 MK Manjula K manjulak.90361@gmail.c... Manjula K Self ESC Provisiona…" at bounding box center [584, 265] width 976 height 42
click at [746, 151] on div "114 Employees 25 Spouse 24 Child 163 Employees+dependents" at bounding box center [584, 140] width 947 height 27
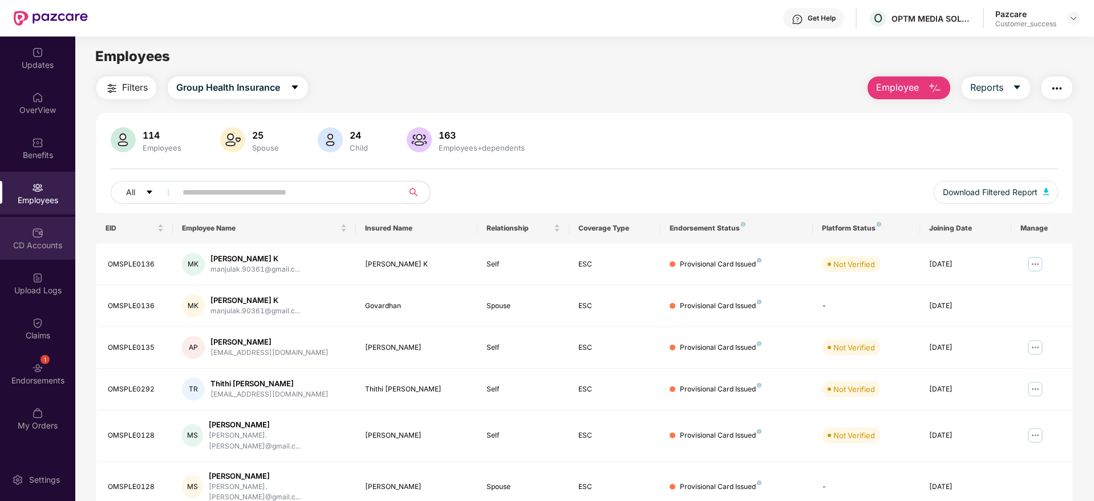
click at [37, 243] on div "CD Accounts" at bounding box center [37, 245] width 75 height 11
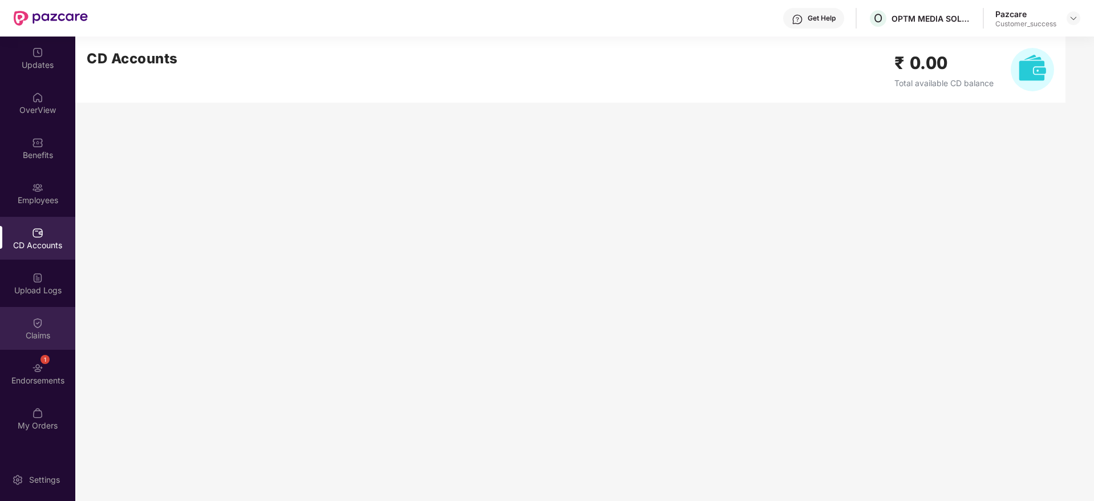
click at [46, 330] on div "Claims" at bounding box center [37, 335] width 75 height 11
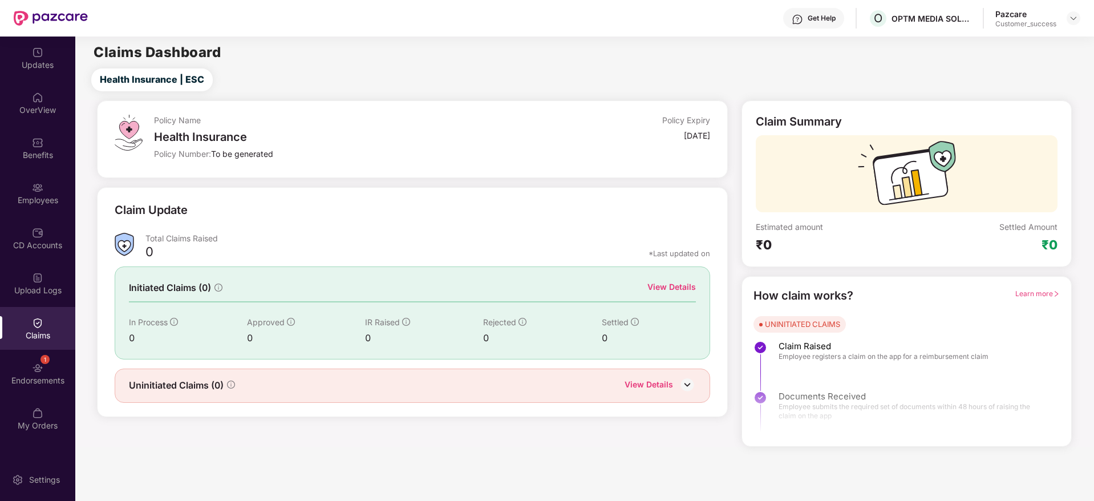
click at [657, 382] on div "View Details" at bounding box center [649, 385] width 48 height 15
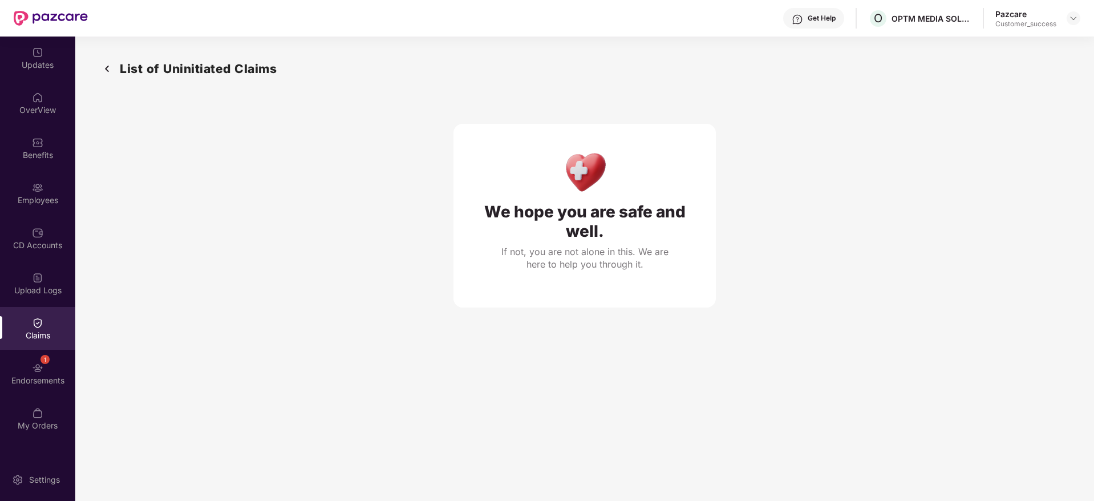
click at [104, 68] on img at bounding box center [107, 68] width 18 height 19
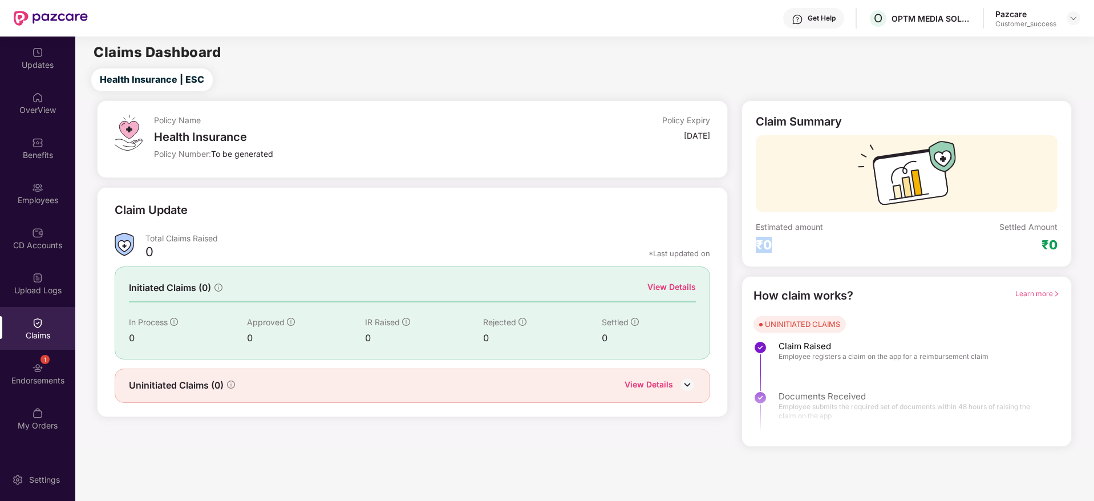
drag, startPoint x: 788, startPoint y: 246, endPoint x: 754, endPoint y: 245, distance: 34.8
click at [754, 245] on div "Claim Summary Estimated amount ₹0 Settled Amount ₹0" at bounding box center [907, 183] width 330 height 167
drag, startPoint x: 1037, startPoint y: 241, endPoint x: 1067, endPoint y: 241, distance: 30.2
click at [1067, 241] on div "Claim Summary Estimated amount ₹0 Settled Amount ₹0" at bounding box center [907, 183] width 330 height 167
drag, startPoint x: 644, startPoint y: 294, endPoint x: 657, endPoint y: 291, distance: 13.4
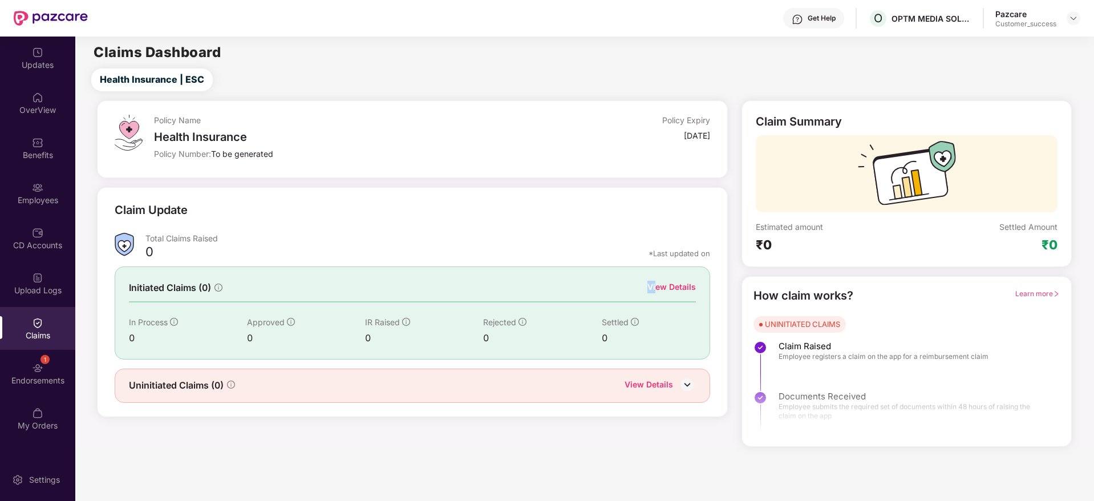
click at [657, 291] on div "Initiated Claims (0) View Details" at bounding box center [413, 288] width 568 height 14
click at [673, 286] on div "View Details" at bounding box center [671, 287] width 48 height 13
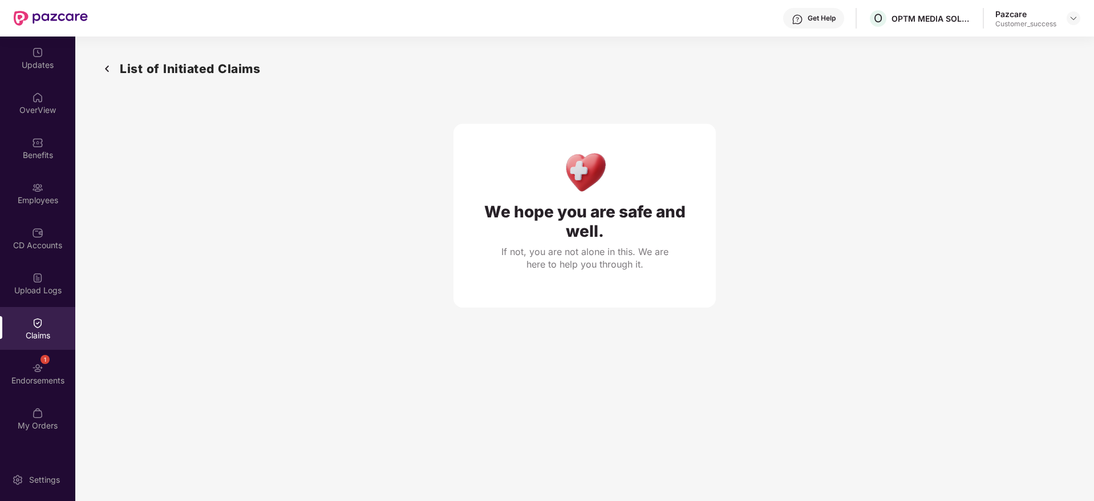
click at [110, 71] on img at bounding box center [107, 68] width 18 height 19
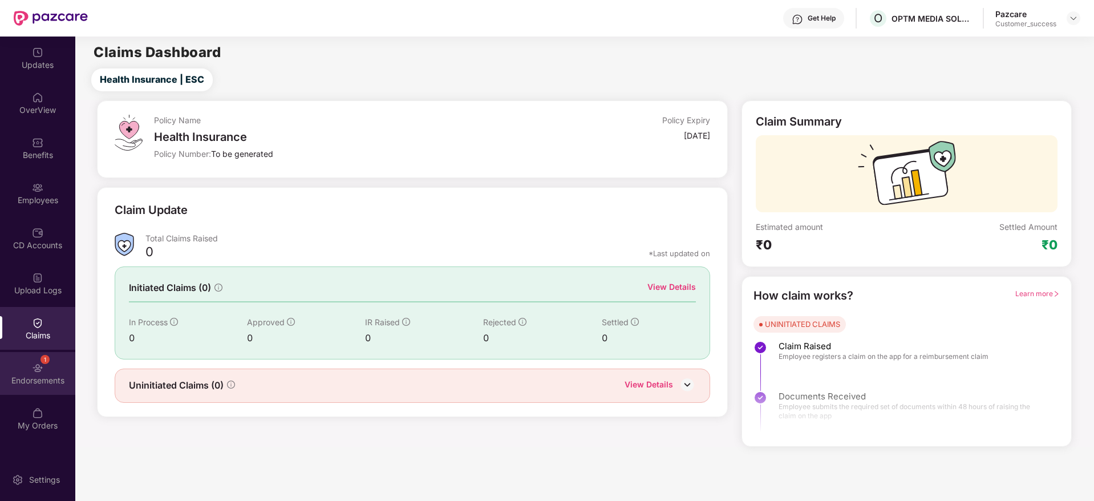
click at [34, 371] on img at bounding box center [37, 367] width 11 height 11
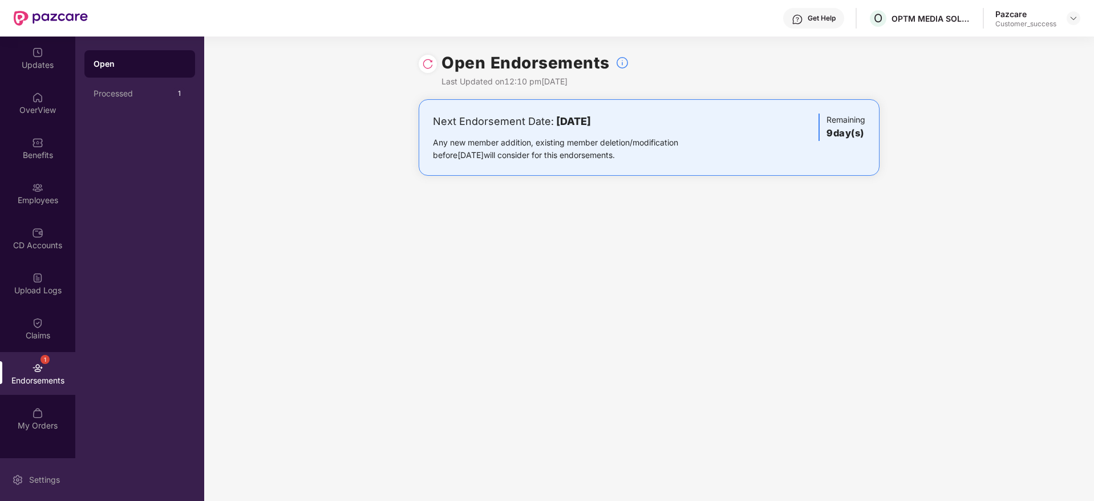
click at [52, 486] on div "Settings" at bounding box center [37, 479] width 75 height 43
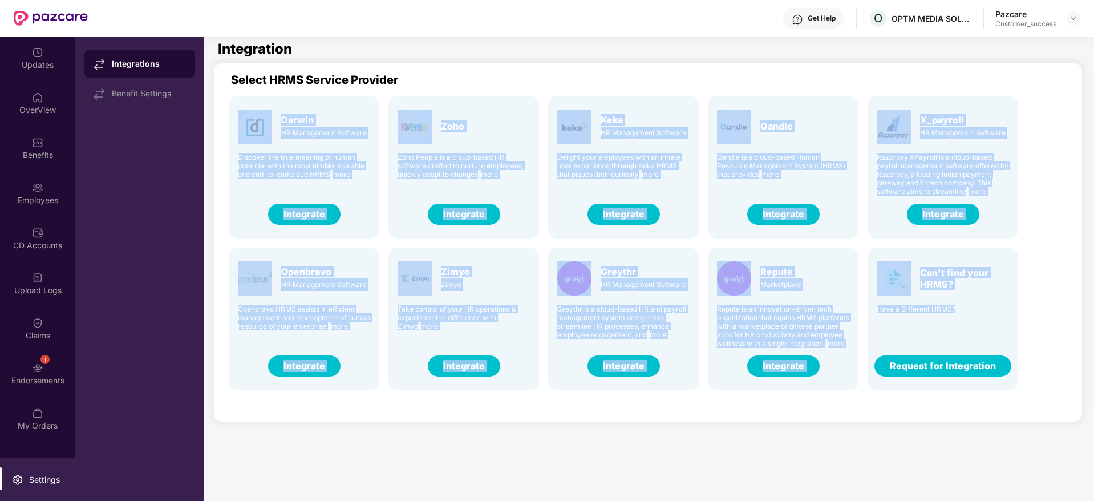
drag, startPoint x: 1039, startPoint y: 386, endPoint x: 228, endPoint y: 115, distance: 855.0
click at [228, 115] on div "Darwin HR Management Software Discover the true meaning of human potential with…" at bounding box center [650, 238] width 860 height 303
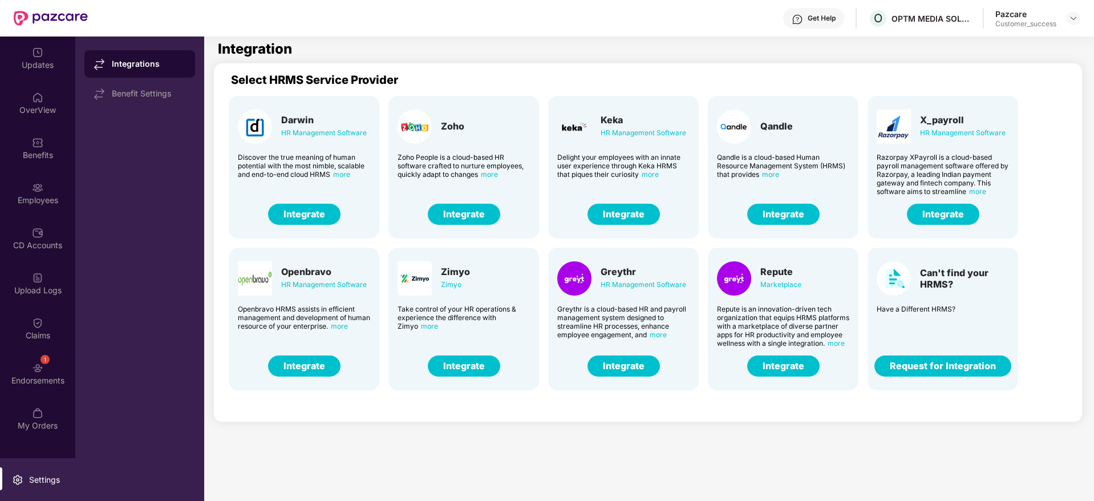
click at [470, 43] on div "Integration" at bounding box center [646, 49] width 856 height 14
click at [33, 192] on img at bounding box center [37, 187] width 11 height 11
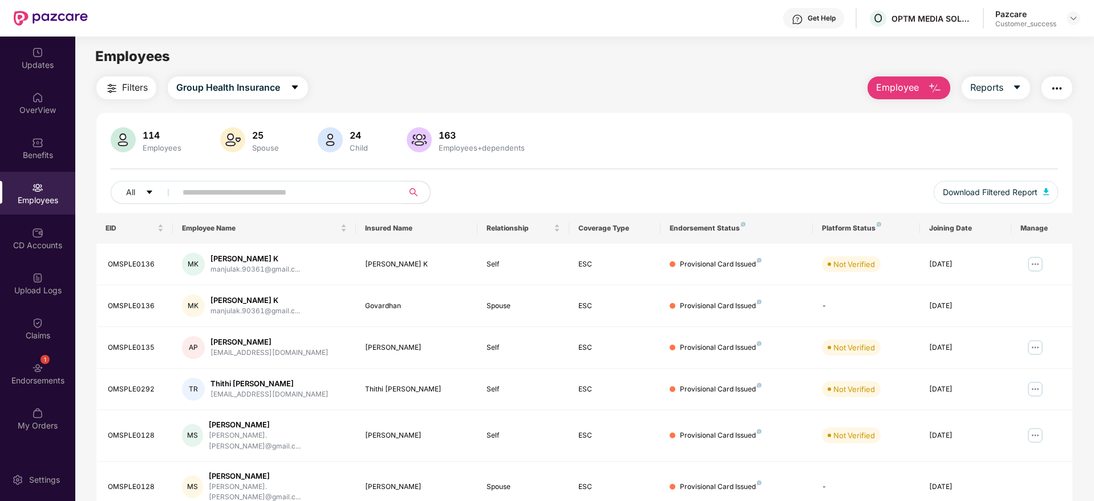
click at [338, 189] on input "text" at bounding box center [285, 192] width 205 height 17
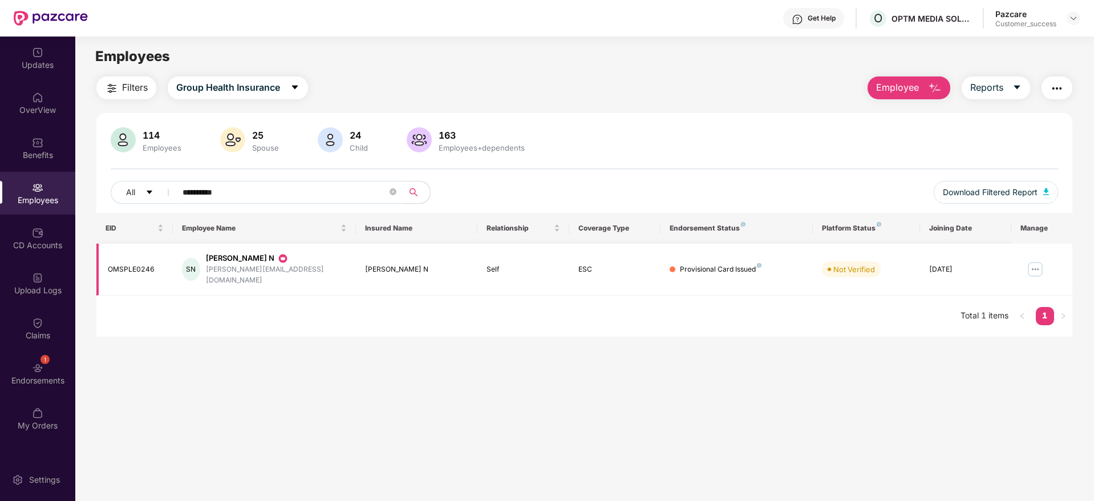
type input "**********"
click at [1034, 260] on img at bounding box center [1035, 269] width 18 height 18
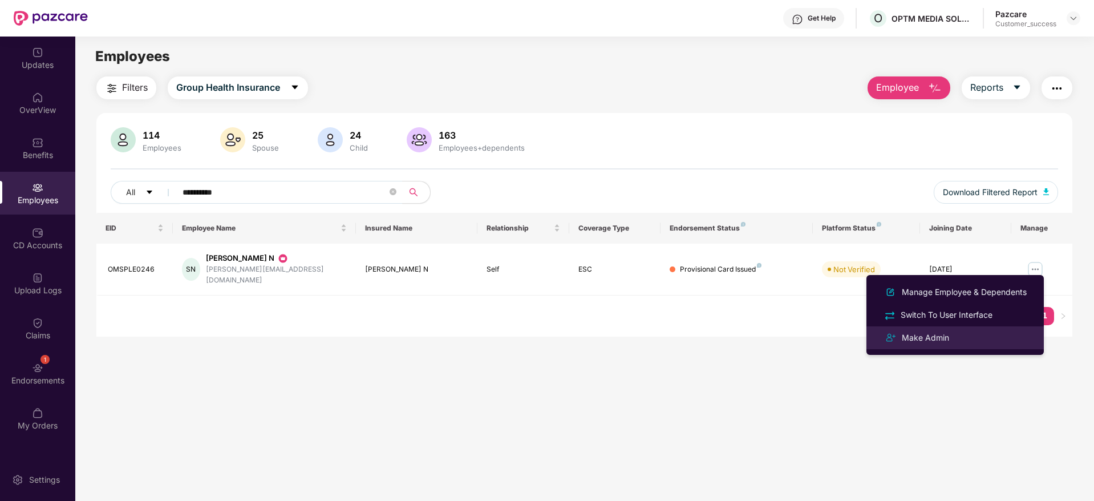
click at [947, 331] on div "Make Admin" at bounding box center [926, 337] width 52 height 13
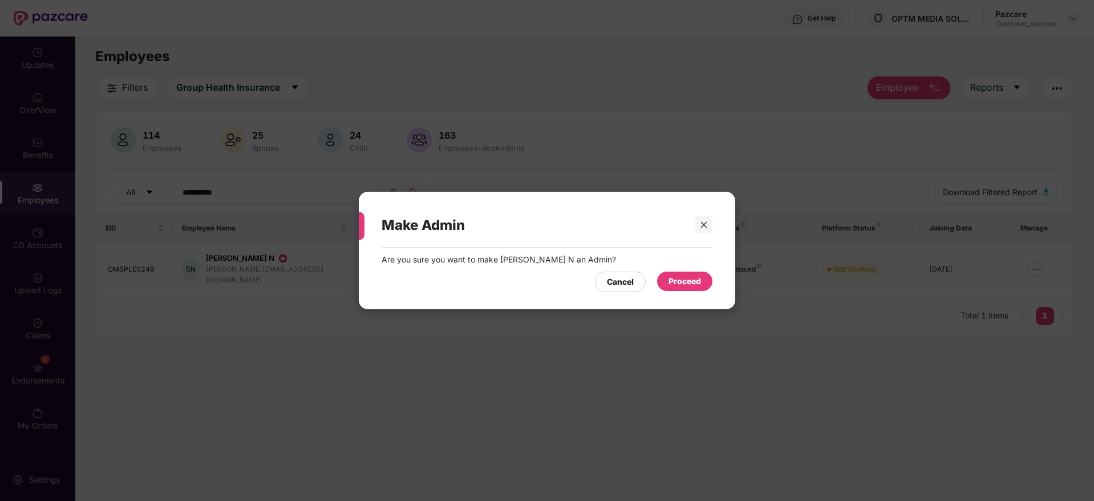
click at [686, 272] on div "Proceed" at bounding box center [684, 281] width 55 height 19
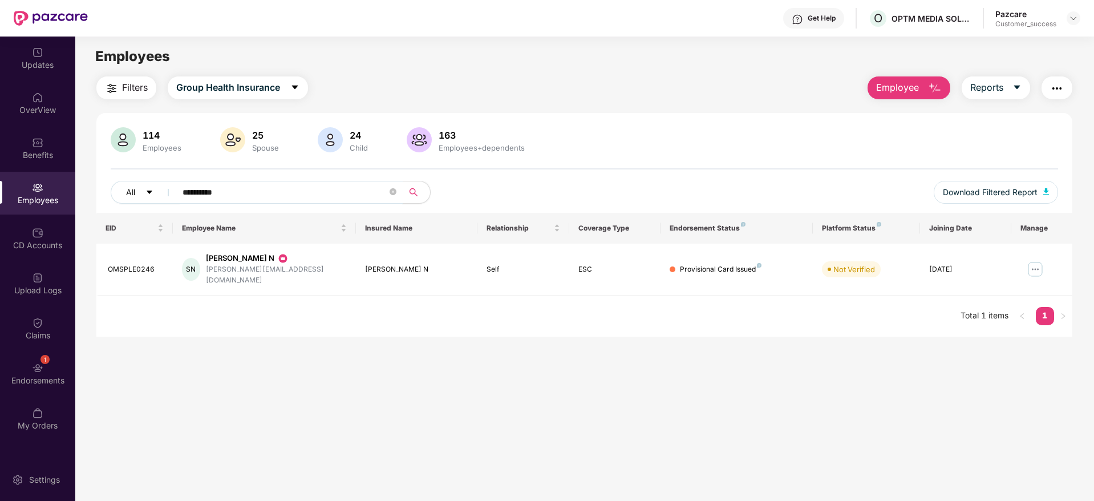
drag, startPoint x: 293, startPoint y: 187, endPoint x: 161, endPoint y: 192, distance: 132.4
click at [161, 192] on div "**********" at bounding box center [387, 192] width 553 height 23
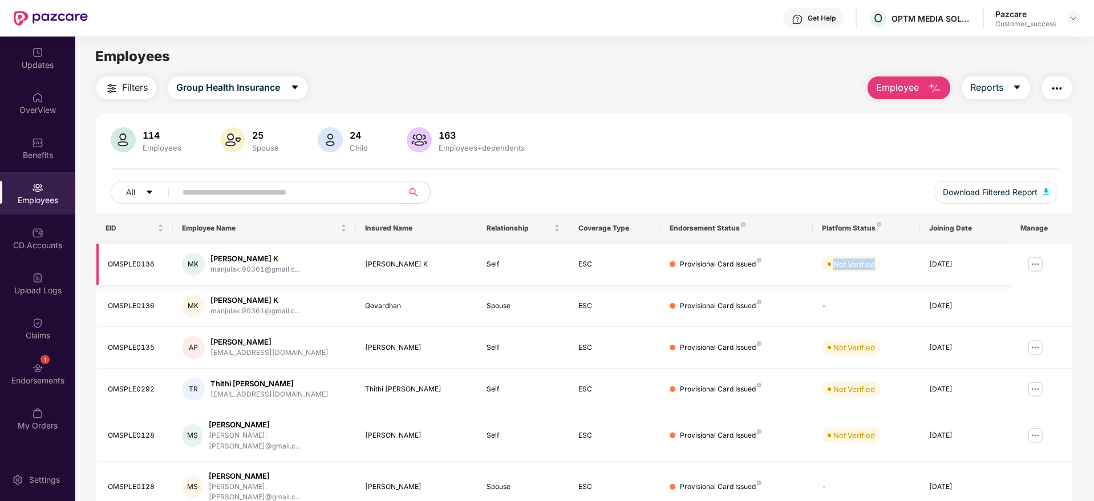
drag, startPoint x: 884, startPoint y: 270, endPoint x: 820, endPoint y: 268, distance: 63.3
click at [820, 268] on td "Not Verified" at bounding box center [866, 265] width 107 height 42
click at [820, 177] on div "114 Employees 25 Spouse 24 Child 163 Employees+dependents All Download Filtered…" at bounding box center [584, 170] width 976 height 86
click at [1063, 90] on img "button" at bounding box center [1057, 89] width 14 height 14
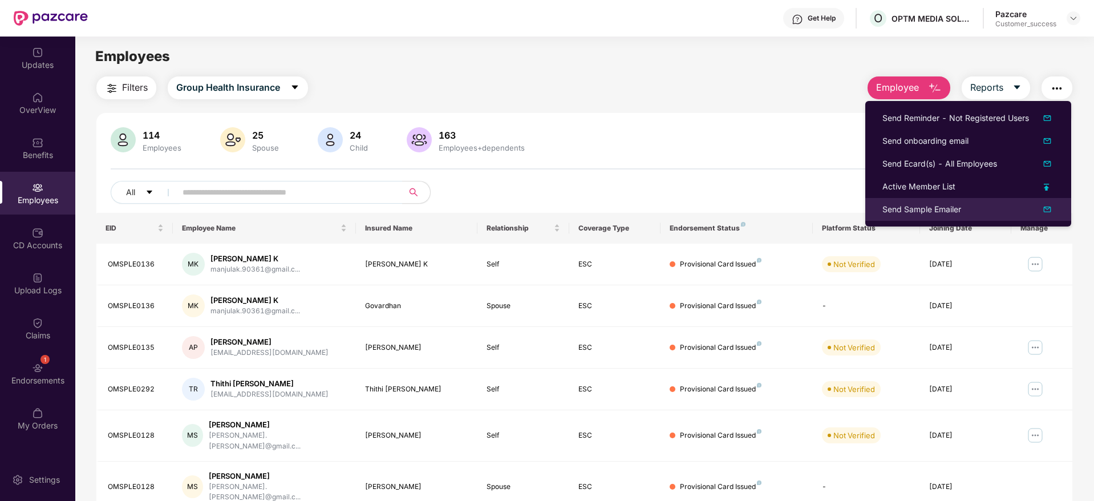
click at [951, 214] on div "Send Sample Emailer" at bounding box center [921, 209] width 79 height 13
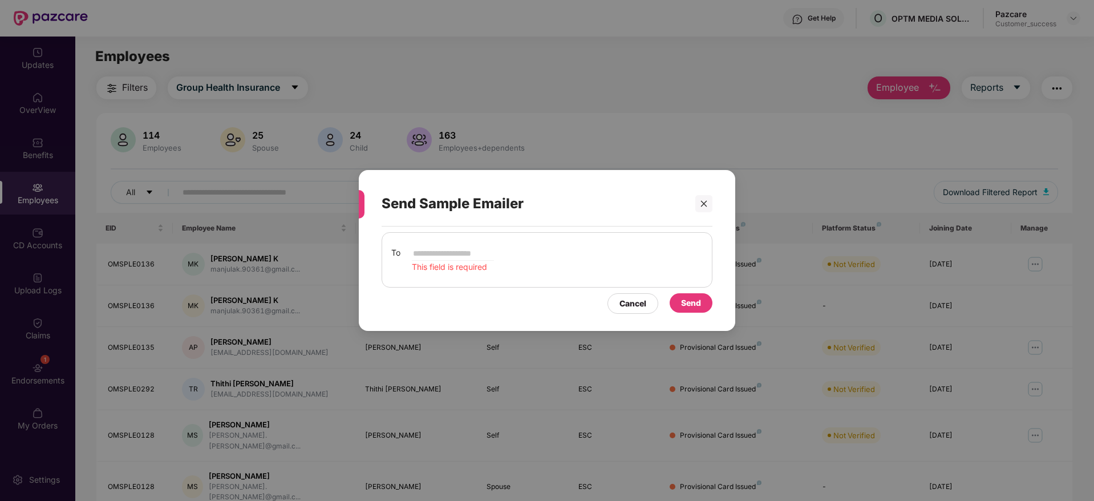
click at [679, 122] on div "Send Sample Emailer To This field is required Cancel Send" at bounding box center [547, 250] width 1094 height 501
click at [706, 205] on icon "close" at bounding box center [704, 203] width 6 height 6
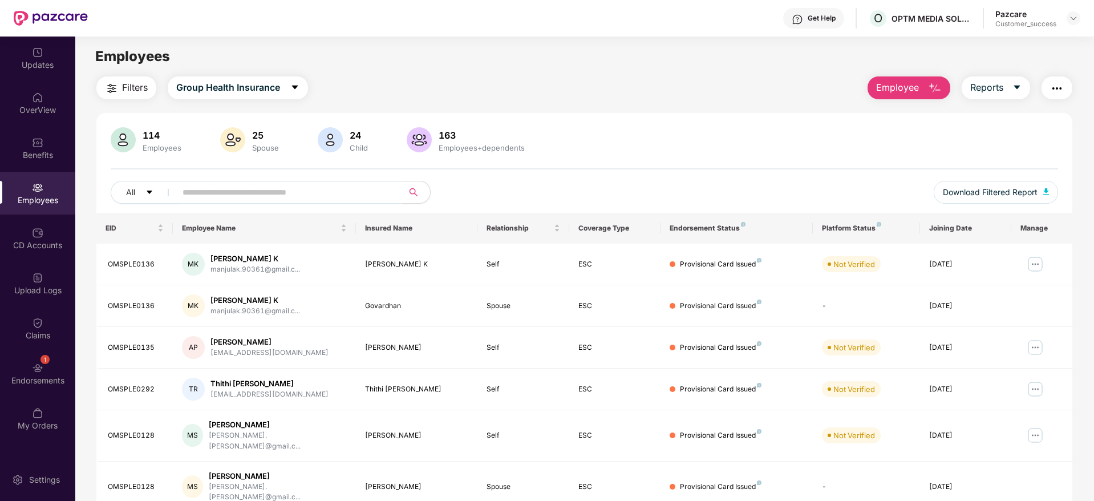
click at [334, 189] on input "text" at bounding box center [285, 192] width 205 height 17
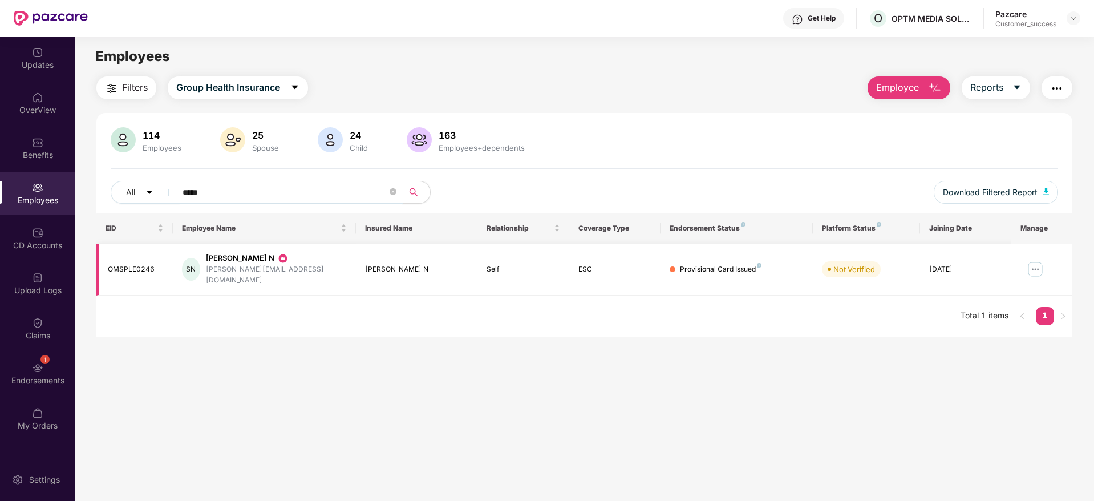
type input "*****"
drag, startPoint x: 289, startPoint y: 268, endPoint x: 208, endPoint y: 272, distance: 80.5
click at [208, 272] on div "SN Sahana Gowda N sahana.g@optmsol.com" at bounding box center [264, 269] width 165 height 33
copy div "[PERSON_NAME][EMAIL_ADDRESS][DOMAIN_NAME]"
drag, startPoint x: 259, startPoint y: 192, endPoint x: 133, endPoint y: 193, distance: 126.1
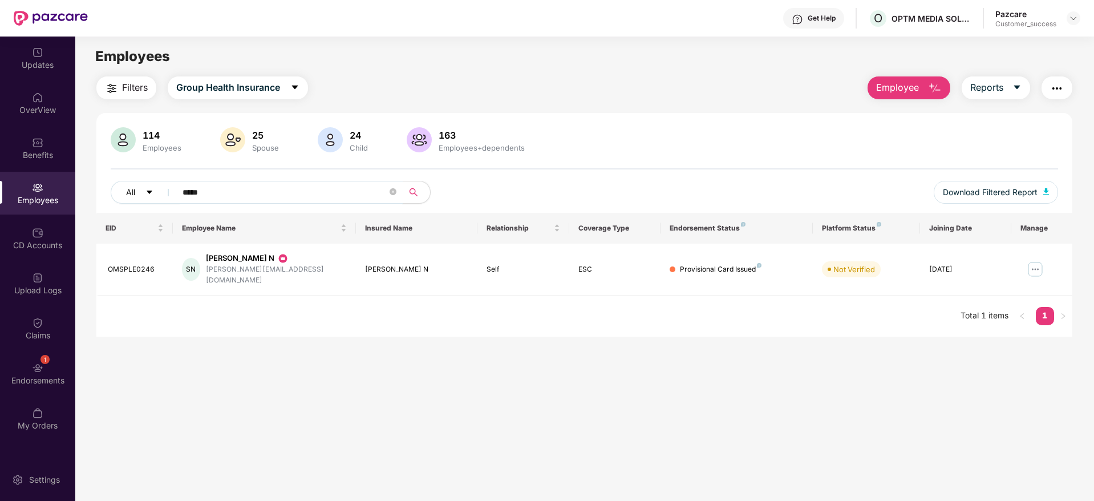
click at [133, 193] on div "All *****" at bounding box center [387, 192] width 553 height 23
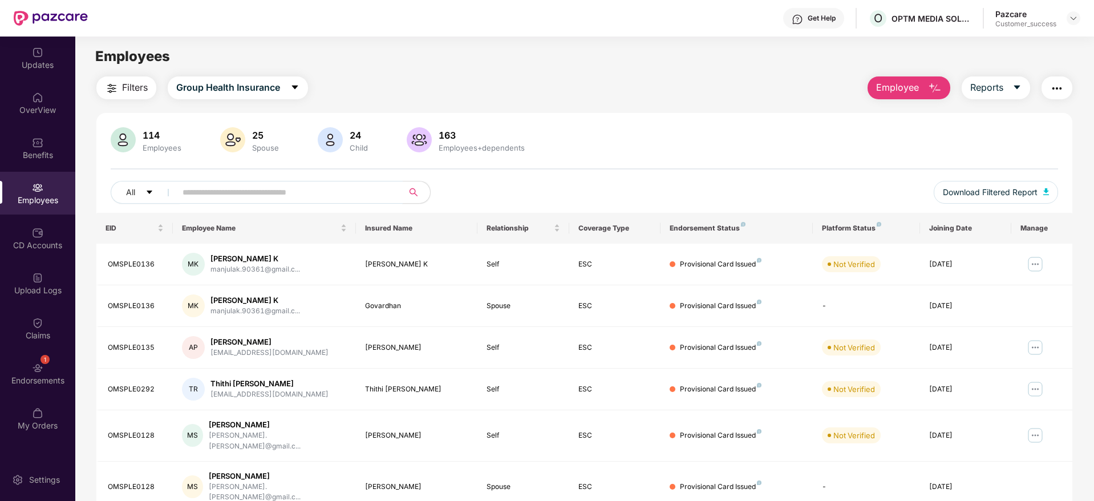
click at [1060, 93] on img "button" at bounding box center [1057, 89] width 14 height 14
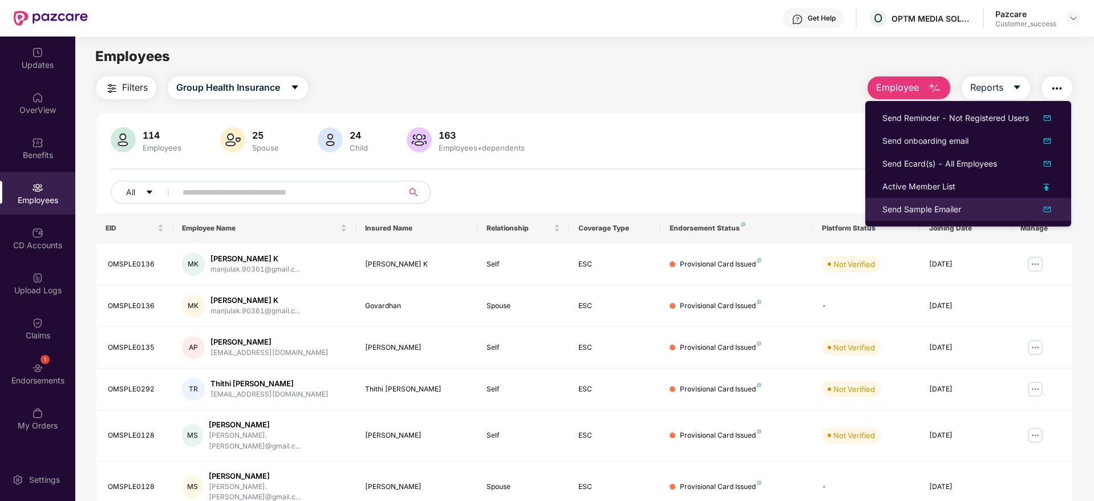
click at [959, 212] on div "Send Sample Emailer" at bounding box center [921, 209] width 79 height 13
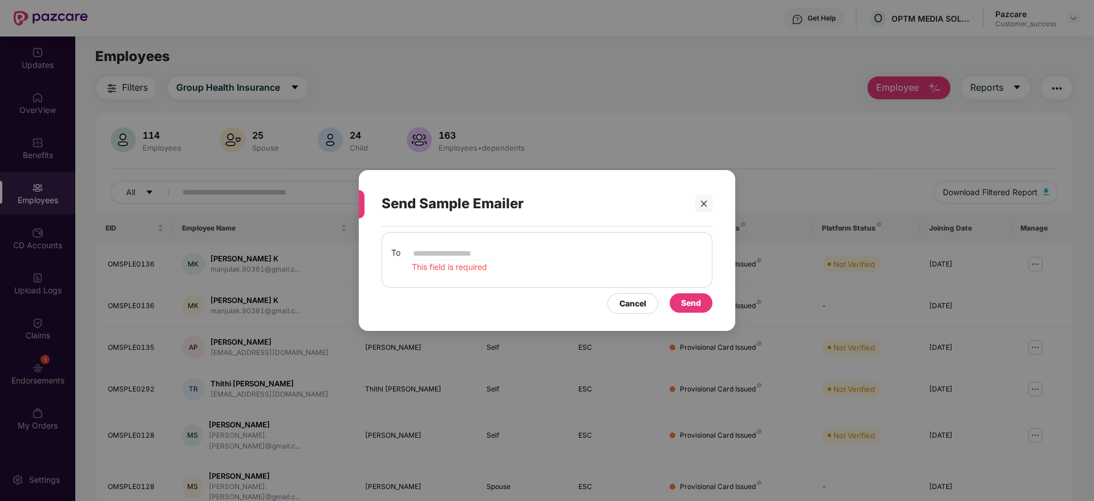
type input "**********"
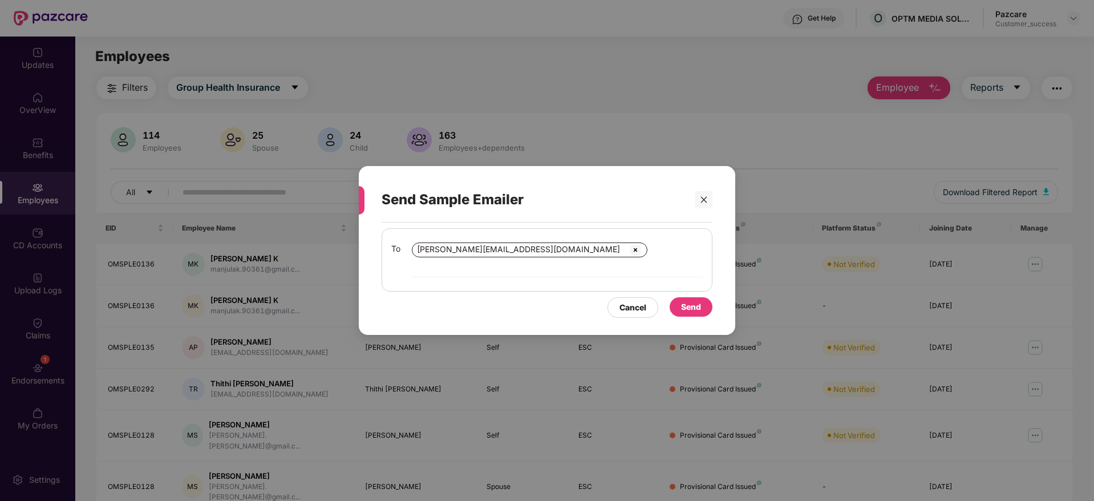
click at [691, 303] on div "Send" at bounding box center [691, 307] width 20 height 13
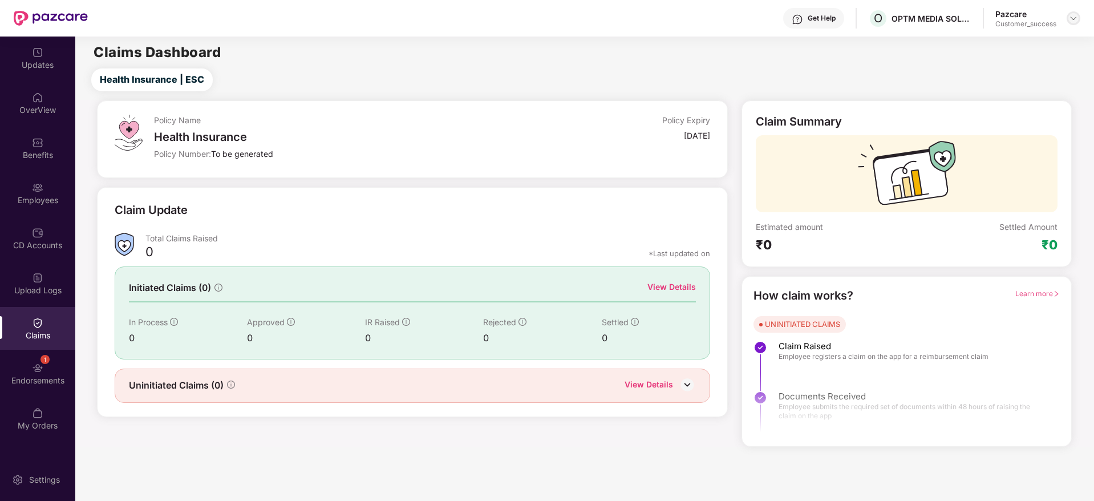
click at [1070, 22] on img at bounding box center [1073, 18] width 9 height 9
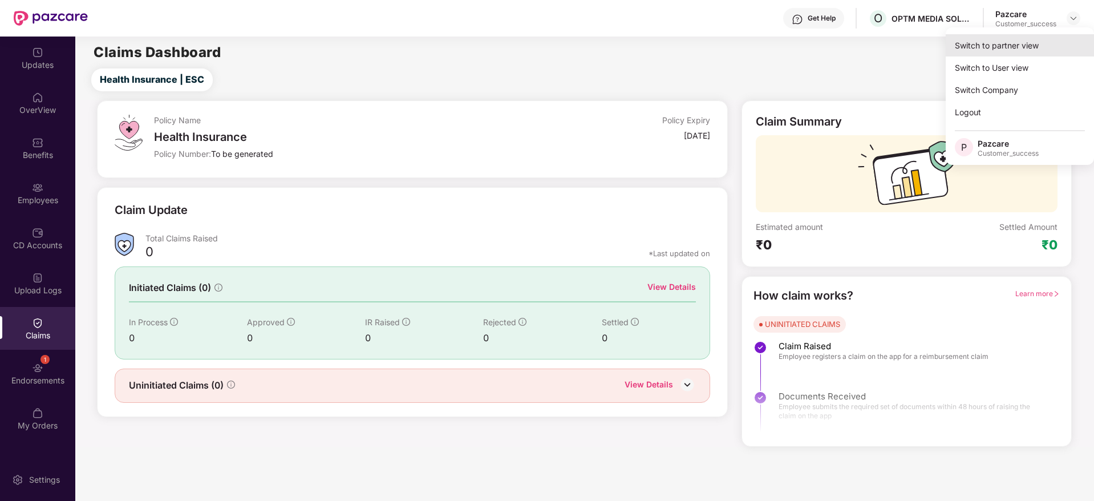
click at [1022, 45] on div "Switch to partner view" at bounding box center [1020, 45] width 148 height 22
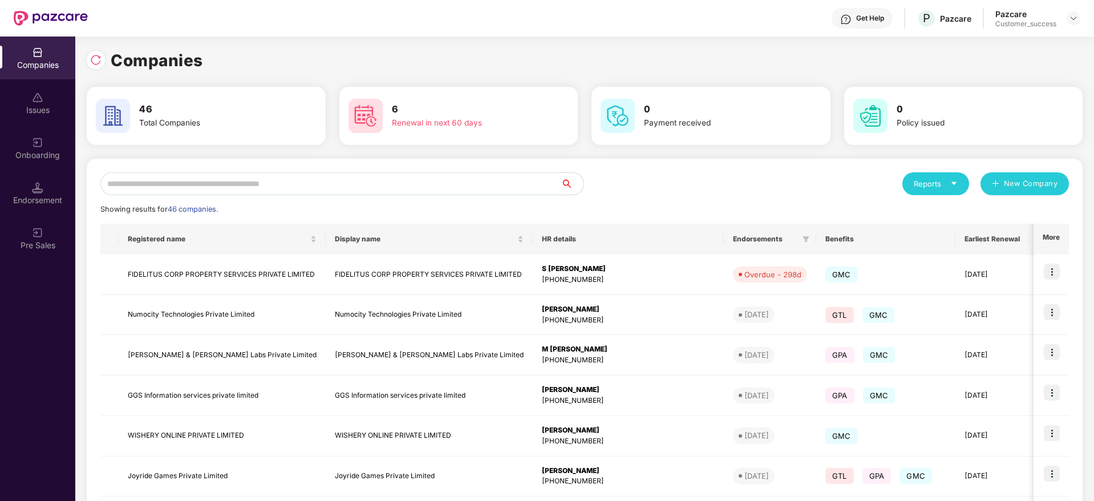
click at [309, 45] on div "Companies 46 Total Companies 6 Renewal in next 60 days 0 Payment received 0 Pol…" at bounding box center [585, 379] width 996 height 685
click at [97, 51] on div at bounding box center [96, 60] width 18 height 18
click at [719, 55] on div "Companies" at bounding box center [585, 60] width 996 height 25
click at [465, 176] on input "text" at bounding box center [330, 183] width 460 height 23
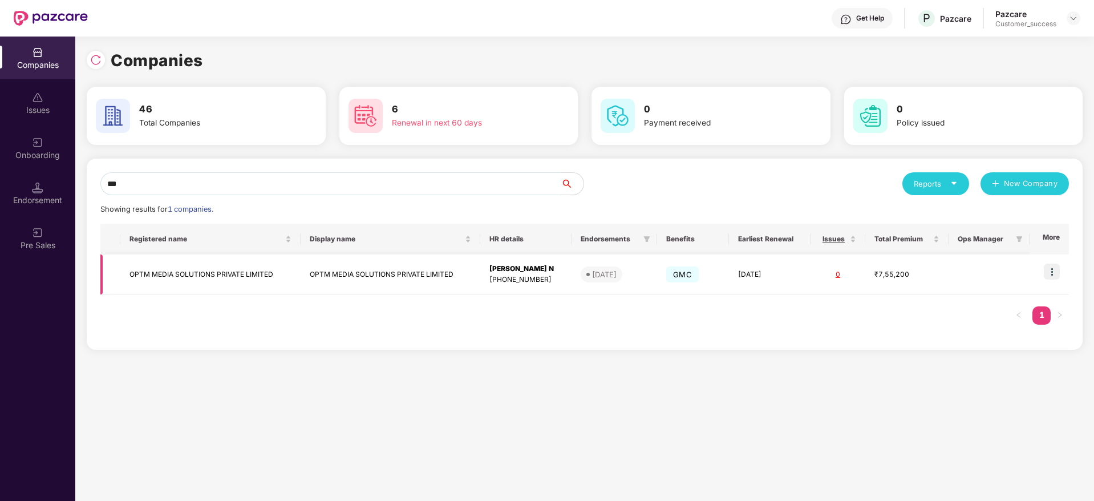
type input "***"
click at [1058, 268] on img at bounding box center [1052, 272] width 16 height 16
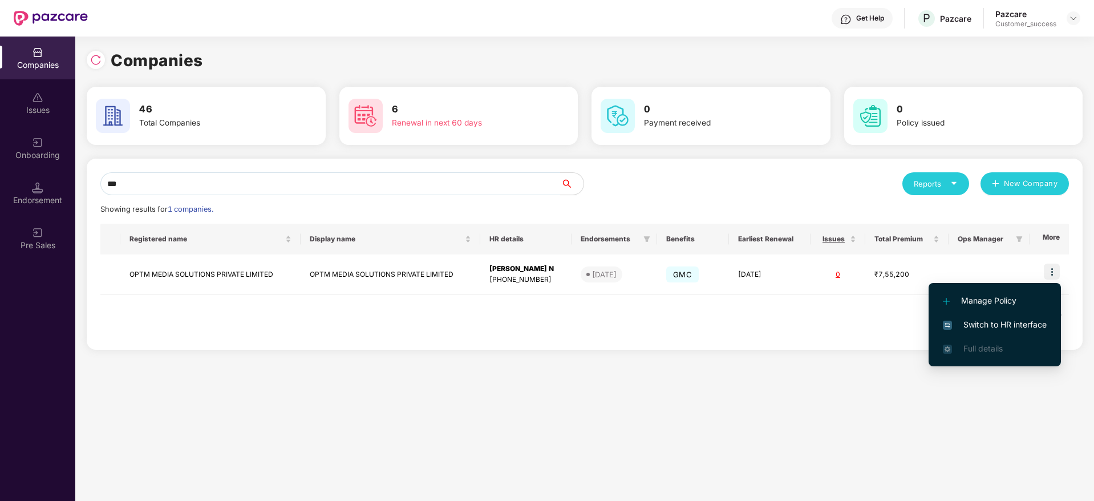
click at [1004, 320] on span "Switch to HR interface" at bounding box center [995, 324] width 104 height 13
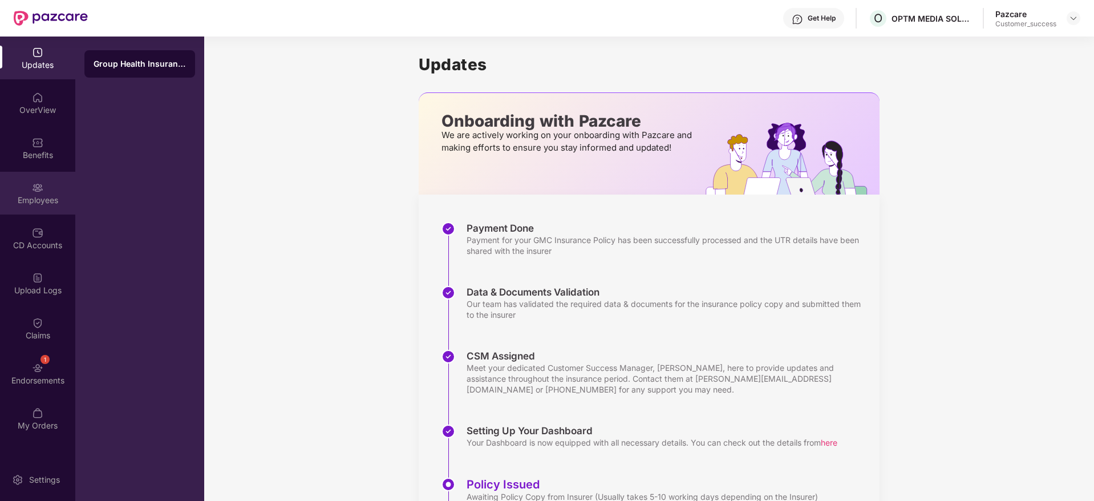
click at [45, 183] on div "Employees" at bounding box center [37, 193] width 75 height 43
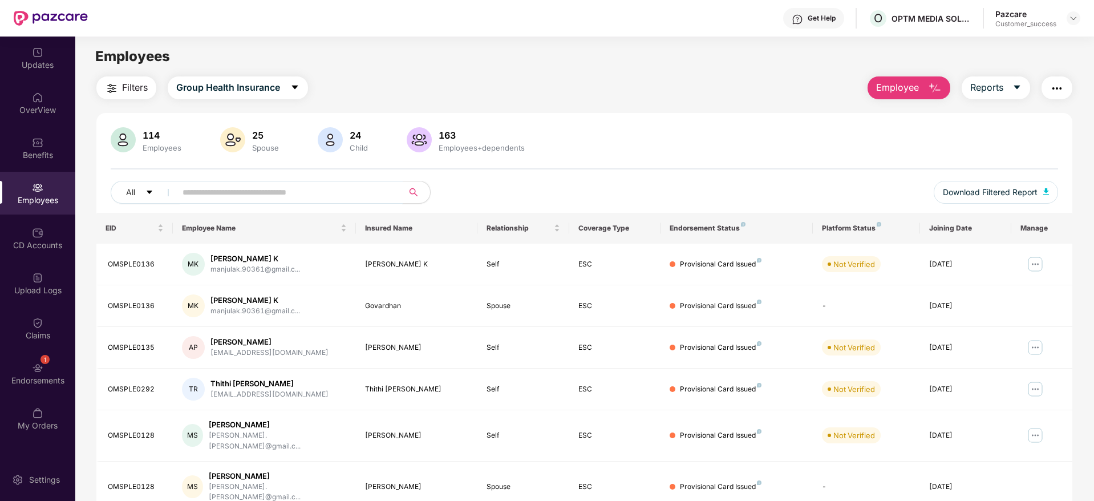
click at [289, 194] on input "text" at bounding box center [285, 192] width 205 height 17
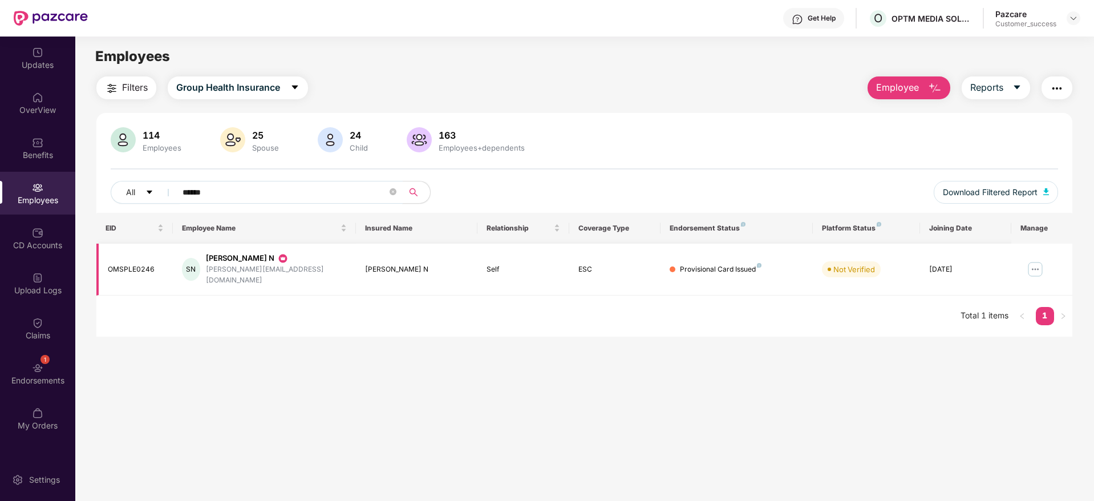
type input "******"
click at [1032, 265] on img at bounding box center [1035, 269] width 18 height 18
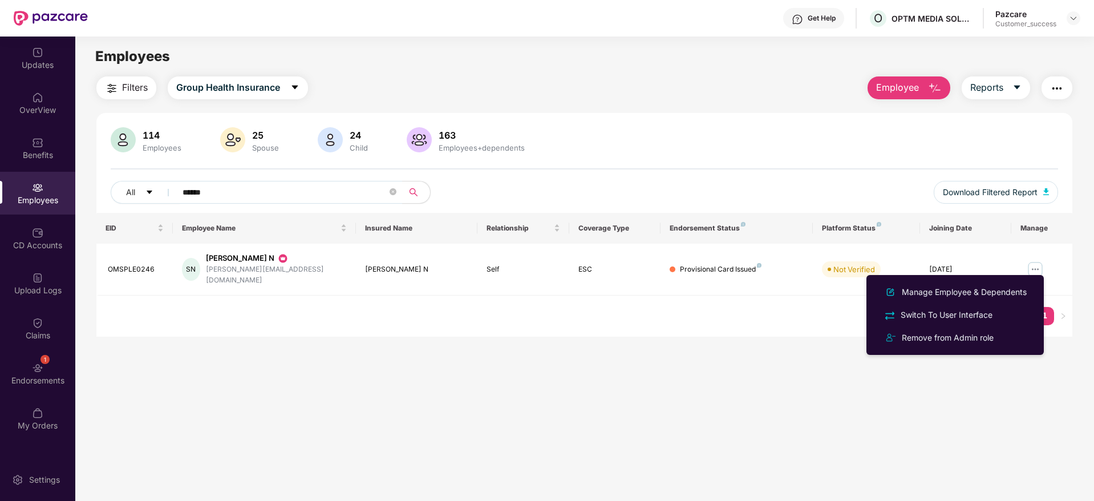
click at [957, 387] on main "Employees Filters Group Health Insurance Employee Reports 114 Employees 25 Spou…" at bounding box center [584, 287] width 1018 height 501
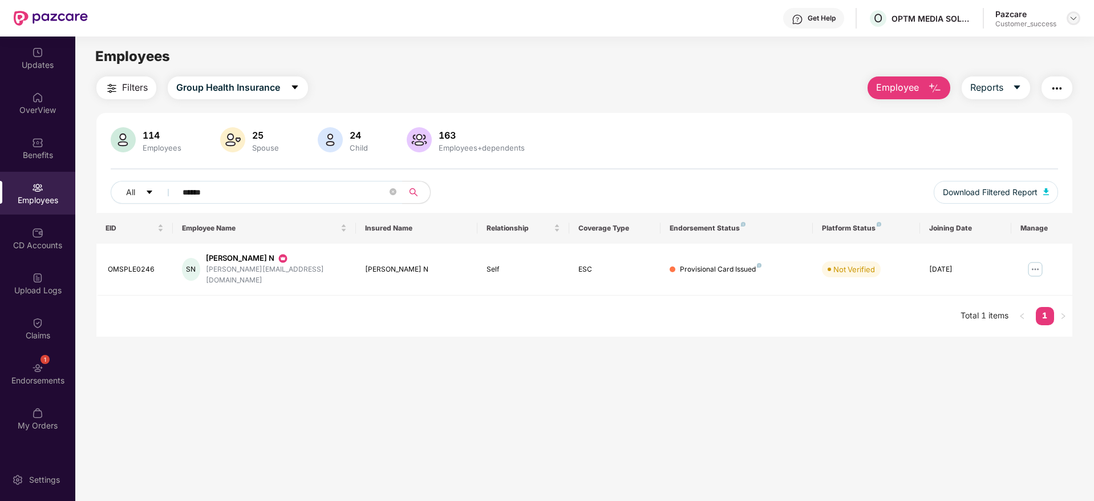
click at [1072, 13] on div at bounding box center [1074, 18] width 14 height 14
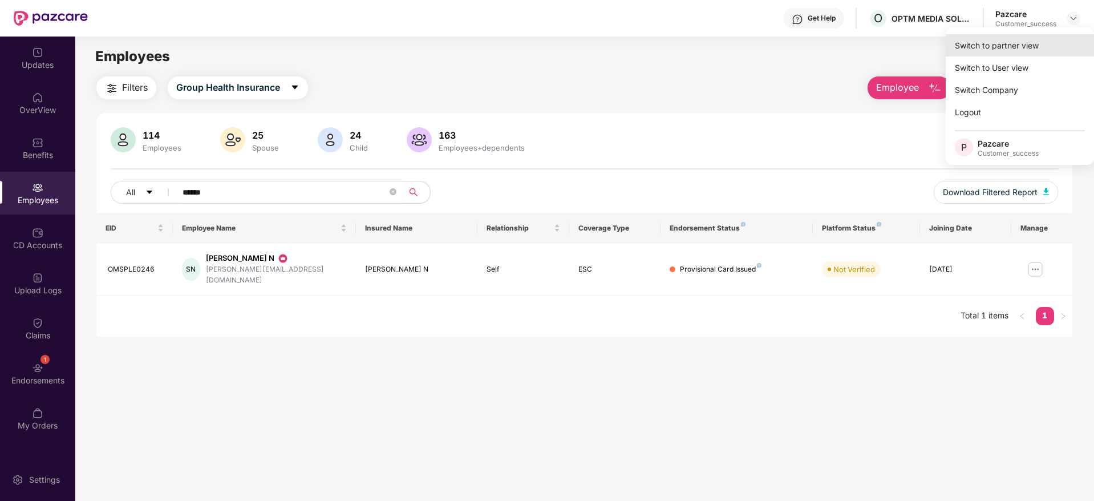
click at [1044, 38] on div "Switch to partner view" at bounding box center [1020, 45] width 148 height 22
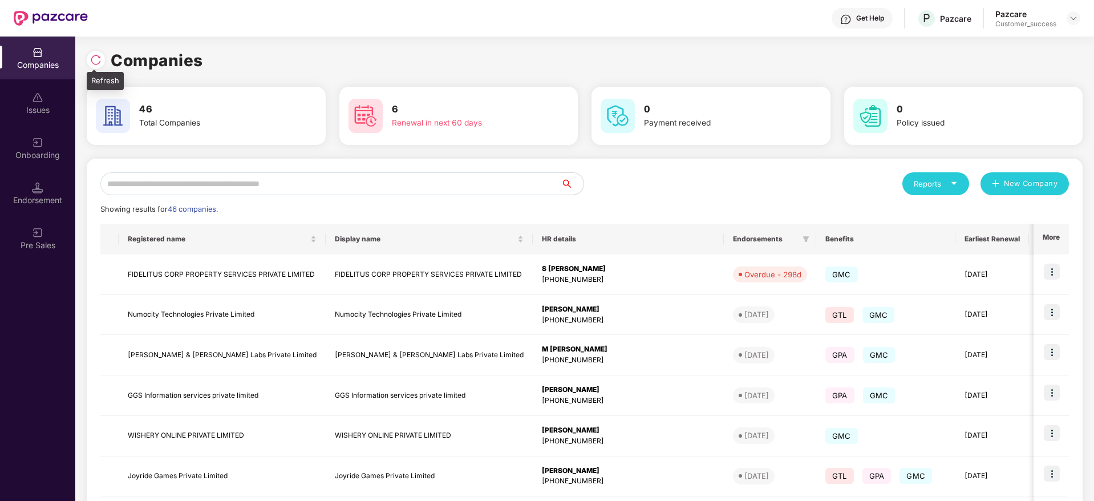
click at [93, 64] on img at bounding box center [95, 59] width 11 height 11
click at [328, 185] on input "text" at bounding box center [330, 183] width 460 height 23
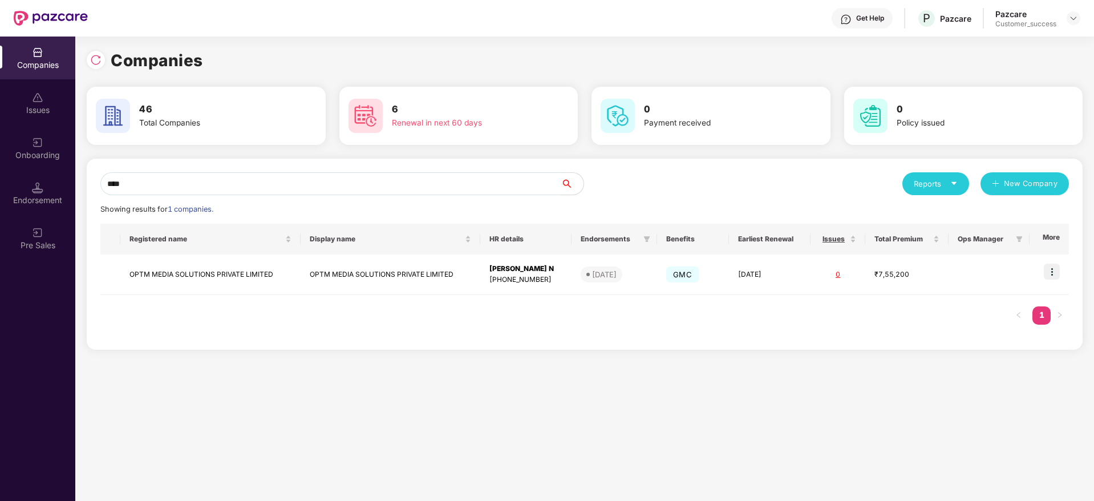
type input "****"
click at [1054, 272] on img at bounding box center [1052, 272] width 16 height 16
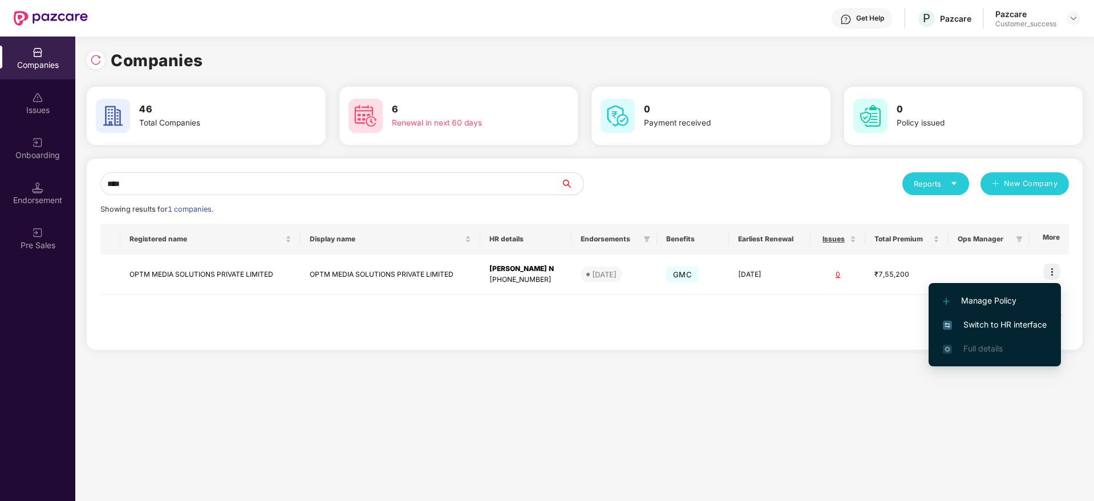
click at [1019, 326] on span "Switch to HR interface" at bounding box center [995, 324] width 104 height 13
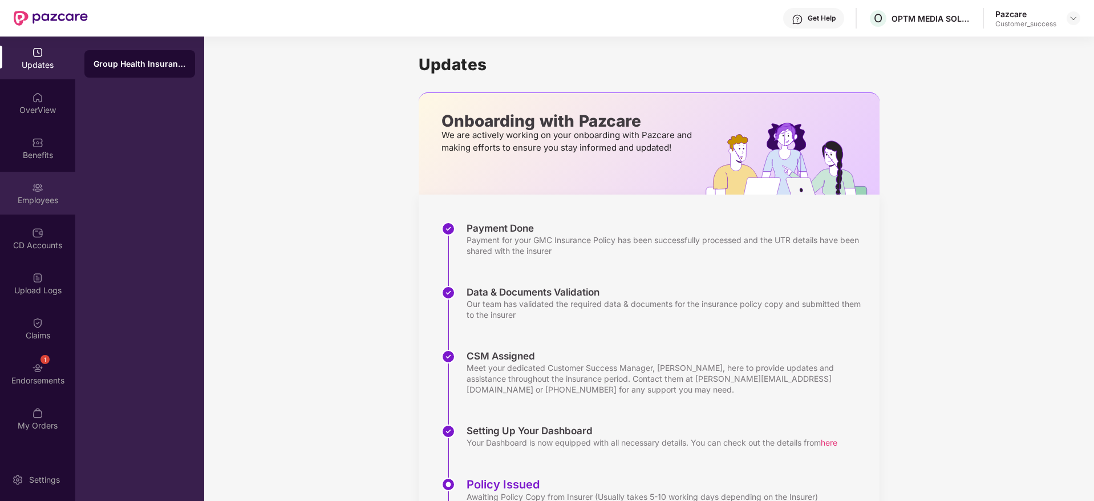
click at [50, 189] on div "Employees" at bounding box center [37, 193] width 75 height 43
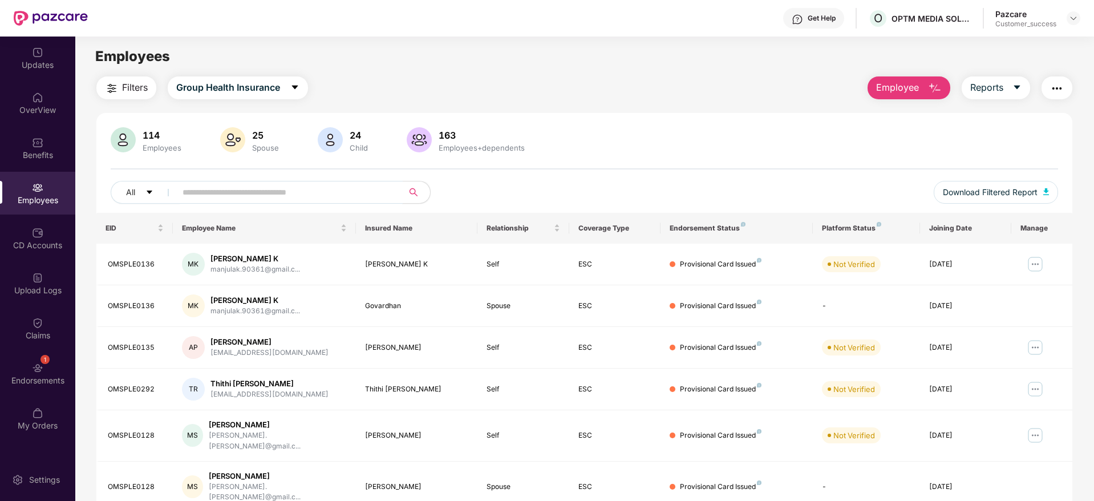
click at [270, 193] on input "text" at bounding box center [285, 192] width 205 height 17
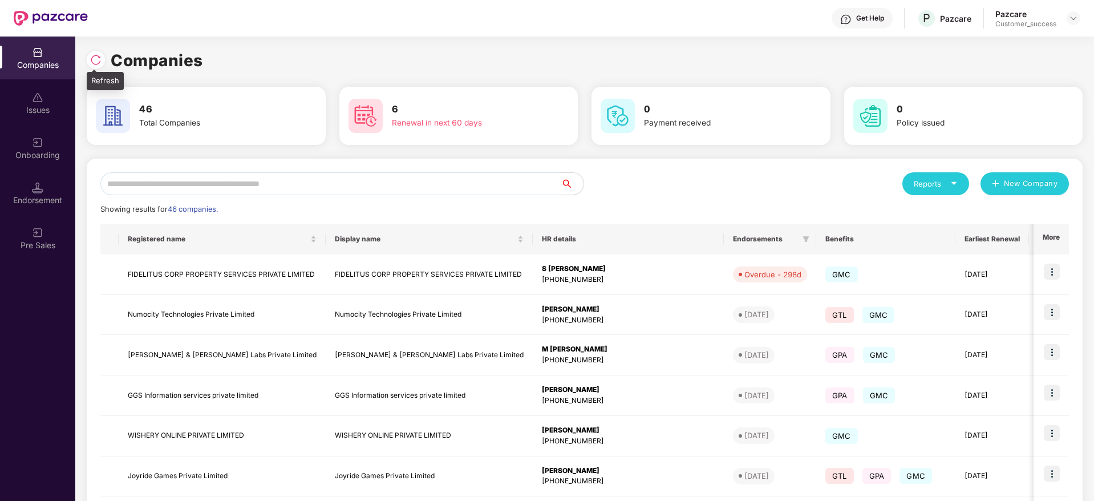
click at [94, 63] on img at bounding box center [95, 59] width 11 height 11
click at [318, 52] on div "Companies" at bounding box center [585, 60] width 996 height 25
click at [104, 52] on div at bounding box center [99, 58] width 24 height 21
click at [96, 57] on img at bounding box center [95, 59] width 11 height 11
click at [306, 183] on input "text" at bounding box center [330, 183] width 460 height 23
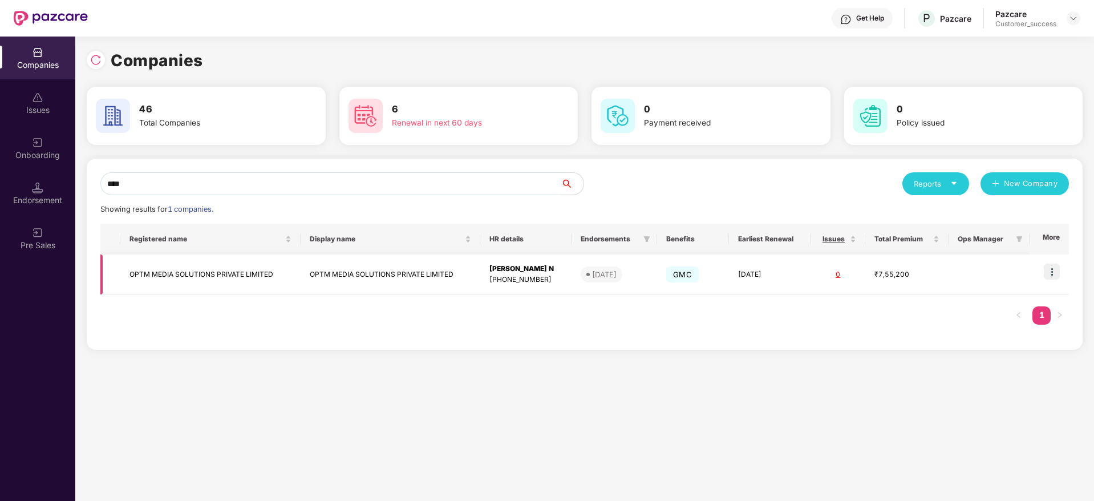
type input "****"
click at [1054, 266] on img at bounding box center [1052, 272] width 16 height 16
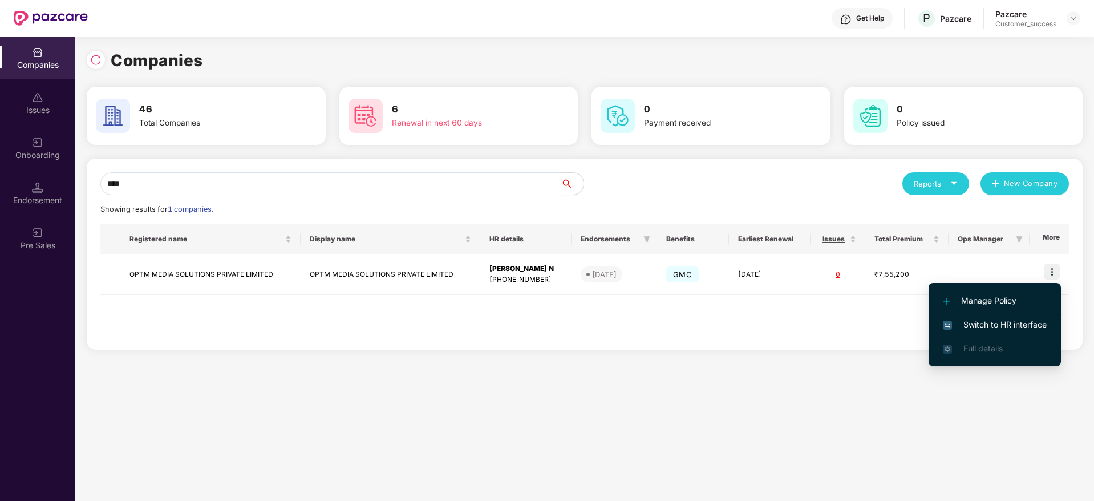
click at [991, 320] on span "Switch to HR interface" at bounding box center [995, 324] width 104 height 13
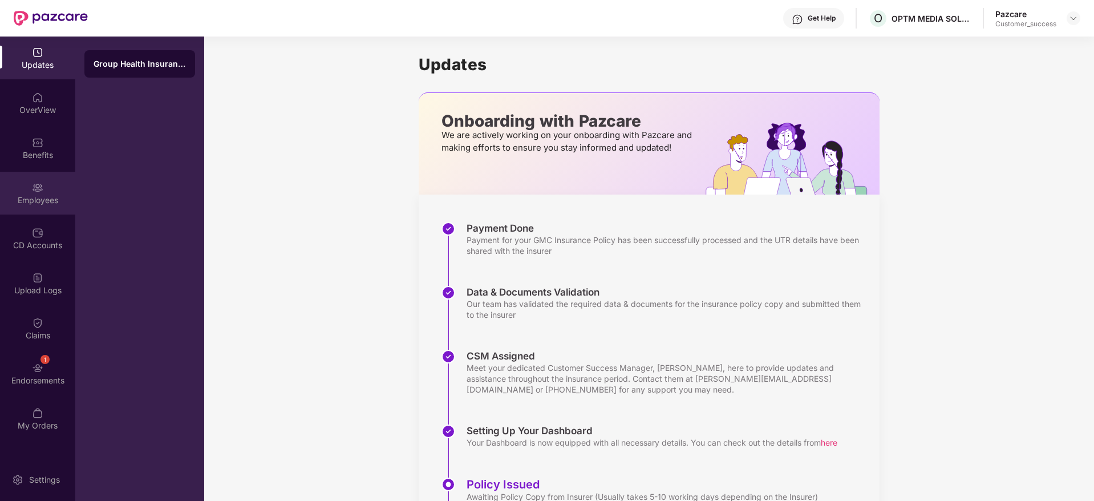
click at [39, 190] on img at bounding box center [37, 187] width 11 height 11
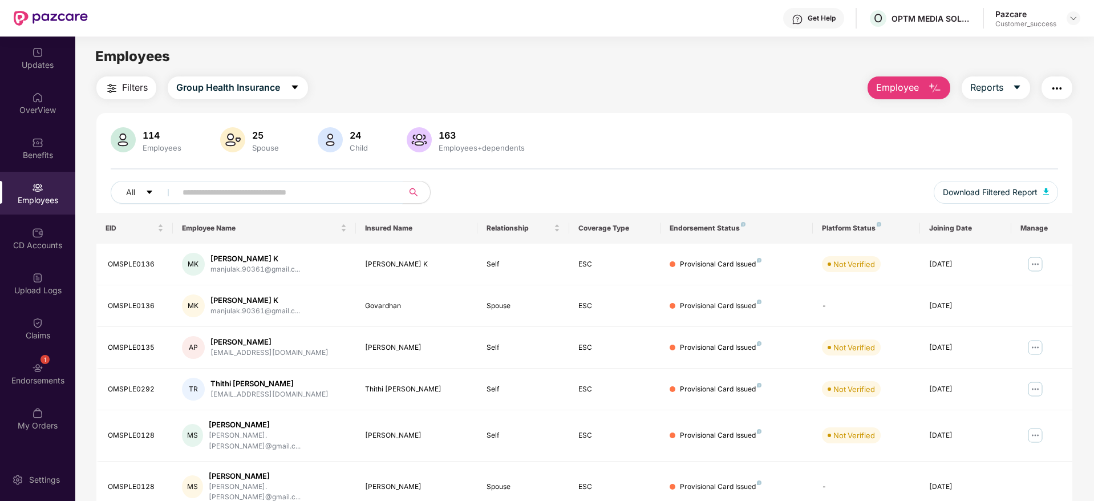
click at [290, 192] on input "text" at bounding box center [285, 192] width 205 height 17
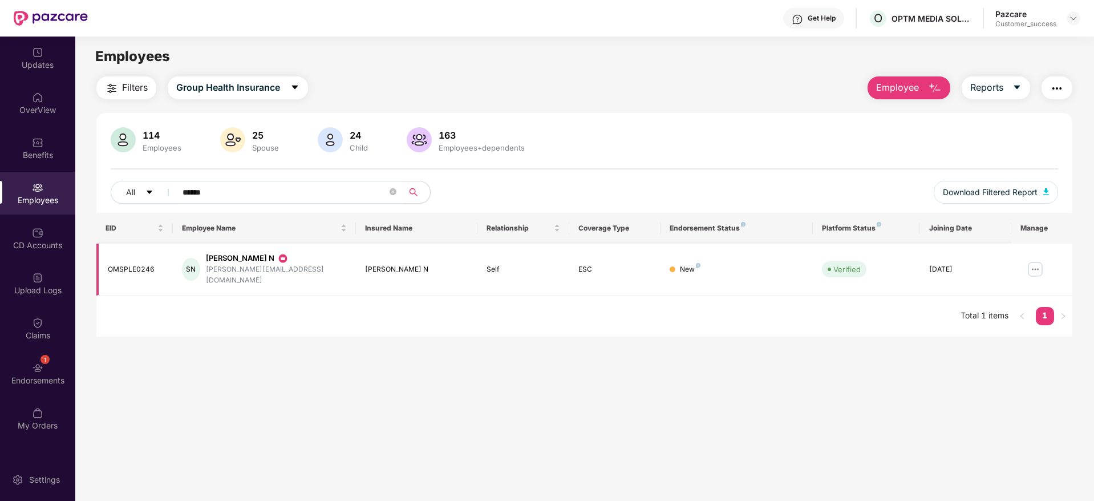
type input "******"
click at [1038, 260] on img at bounding box center [1035, 269] width 18 height 18
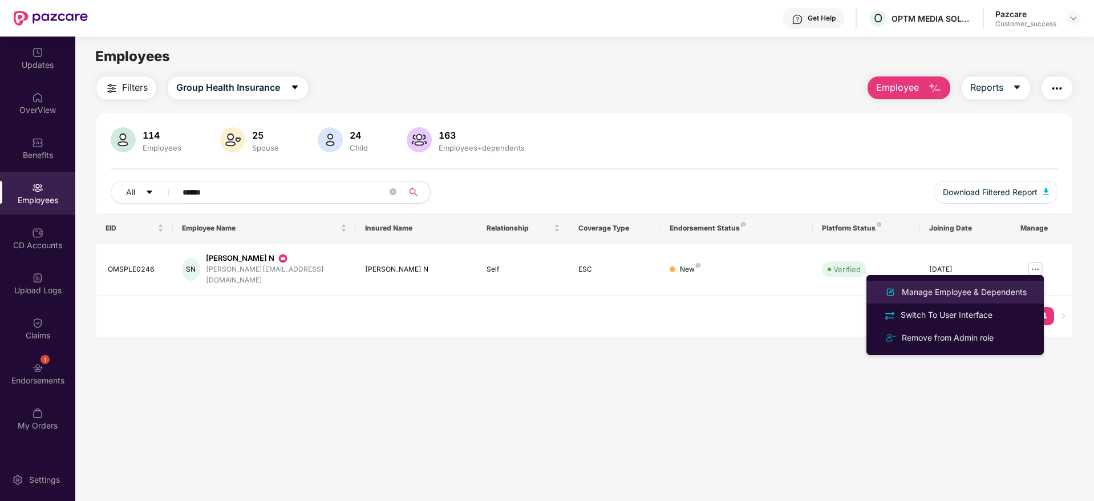
click at [975, 293] on div "Manage Employee & Dependents" at bounding box center [964, 292] width 129 height 13
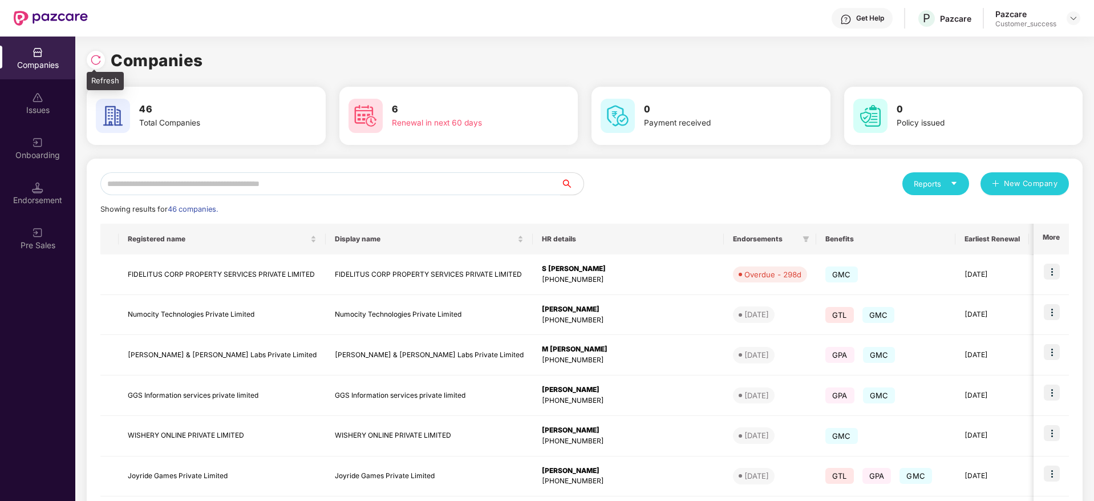
click at [94, 63] on img at bounding box center [95, 59] width 11 height 11
